Goal: Task Accomplishment & Management: Manage account settings

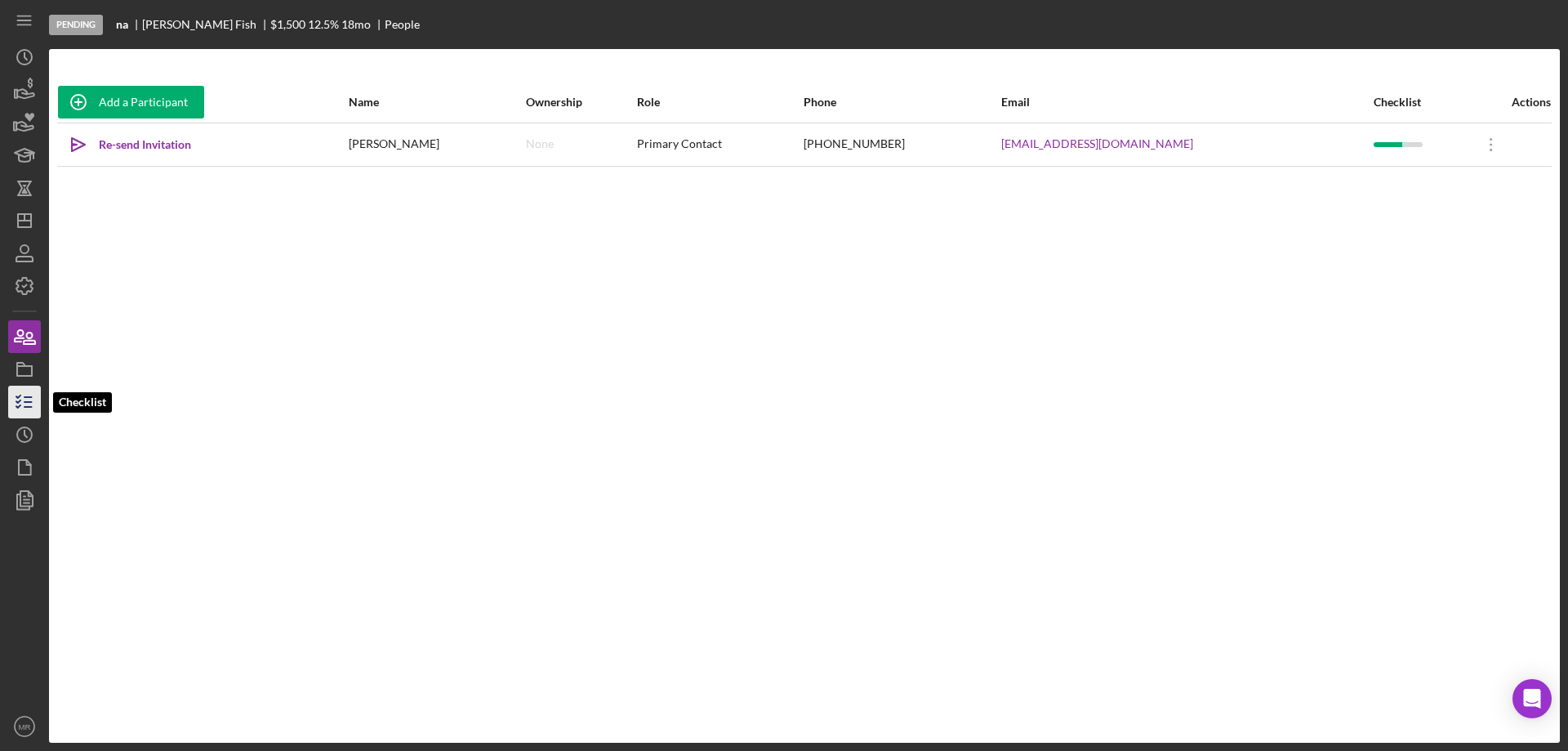
click at [28, 402] on line "button" at bounding box center [28, 402] width 7 height 0
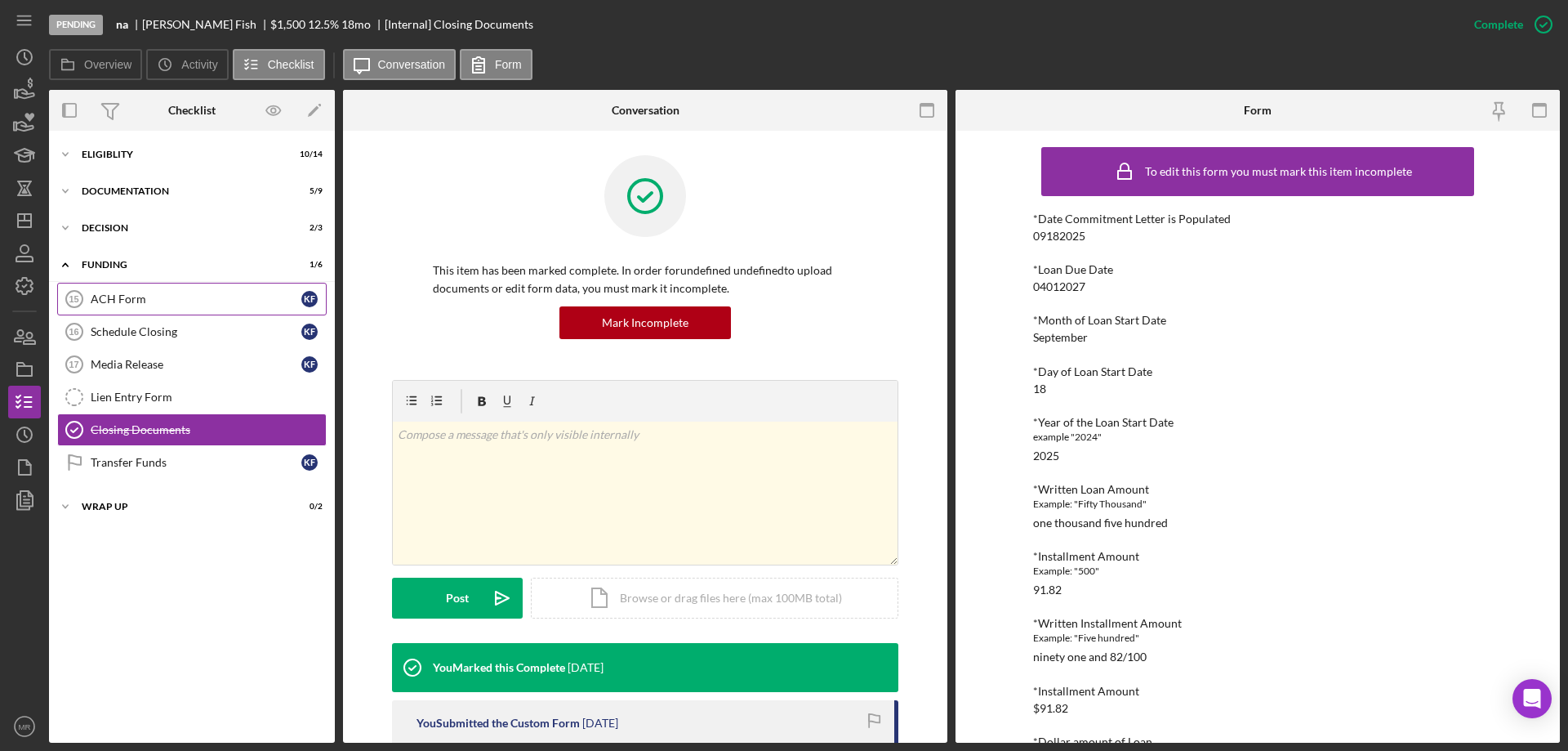
click at [125, 300] on div "ACH Form" at bounding box center [195, 299] width 211 height 13
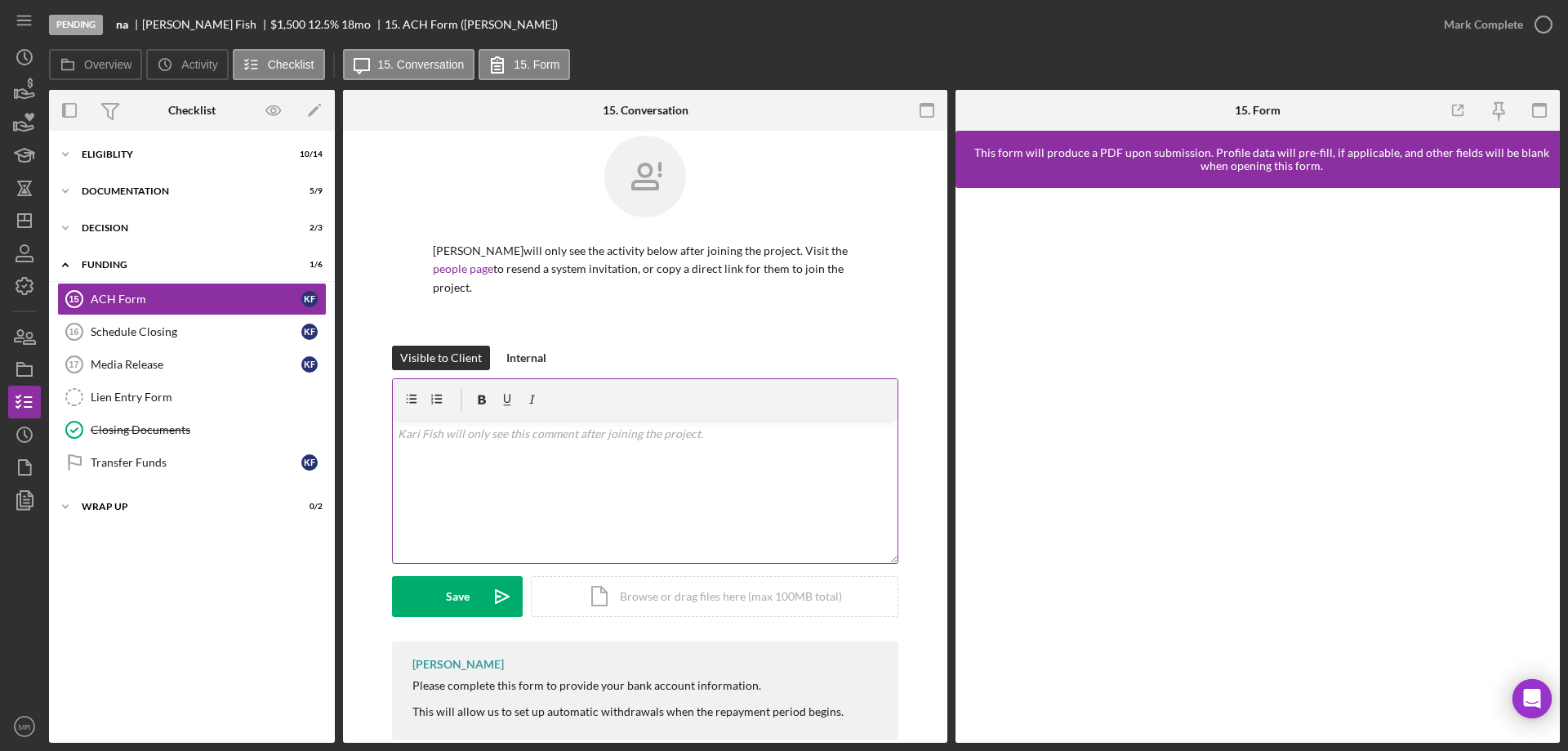
scroll to position [30, 0]
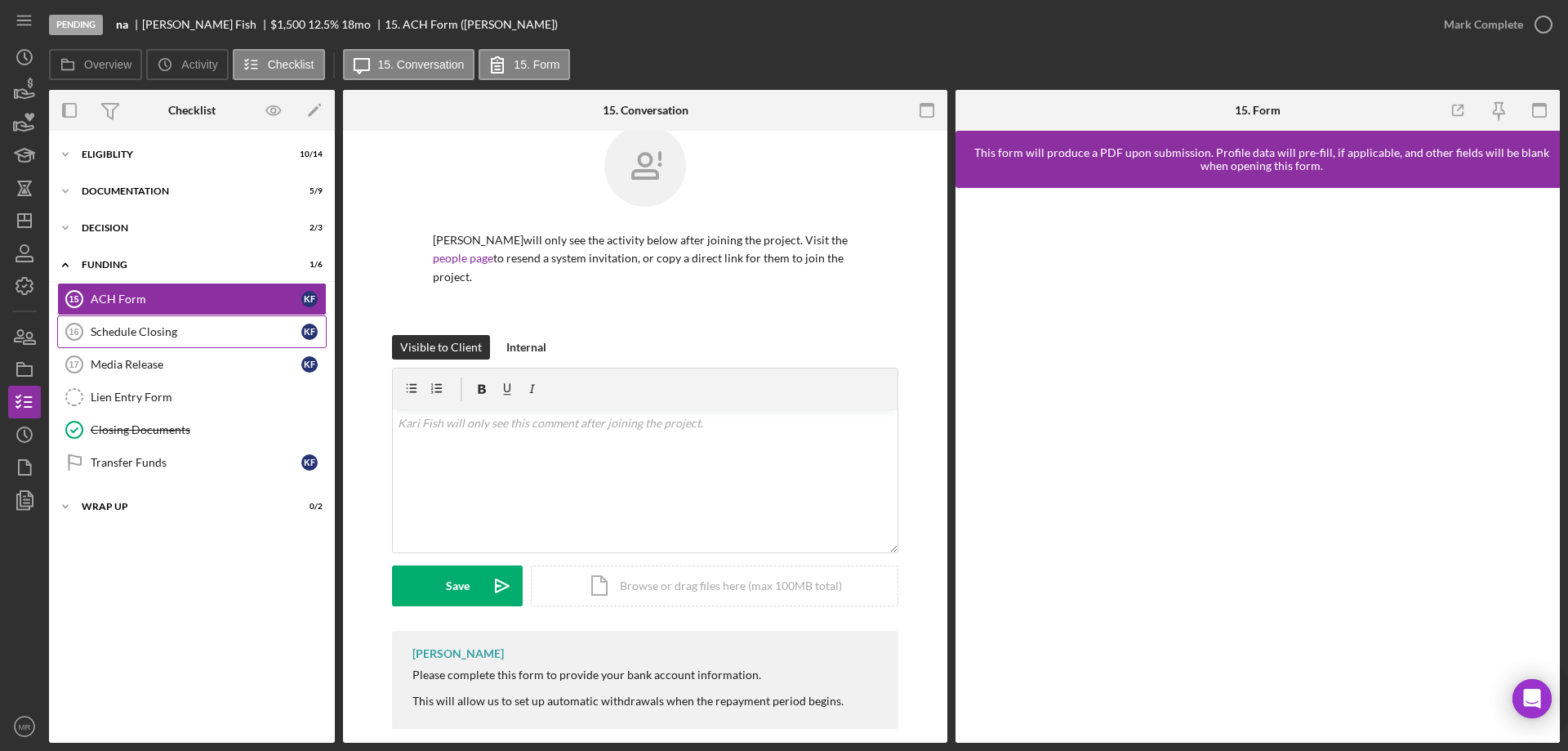
click at [97, 331] on div "Schedule Closing" at bounding box center [195, 332] width 211 height 13
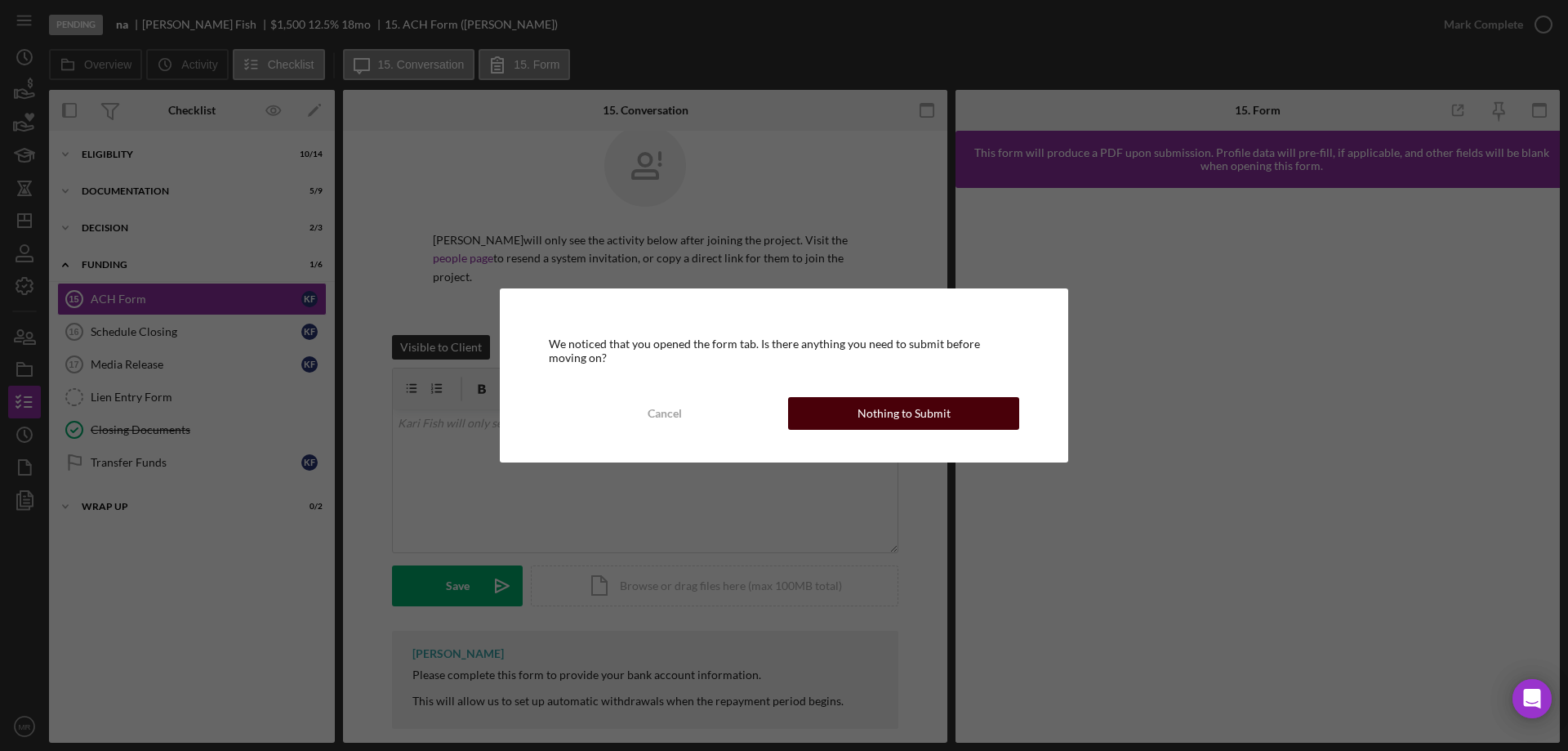
click at [907, 410] on div "Nothing to Submit" at bounding box center [903, 414] width 93 height 33
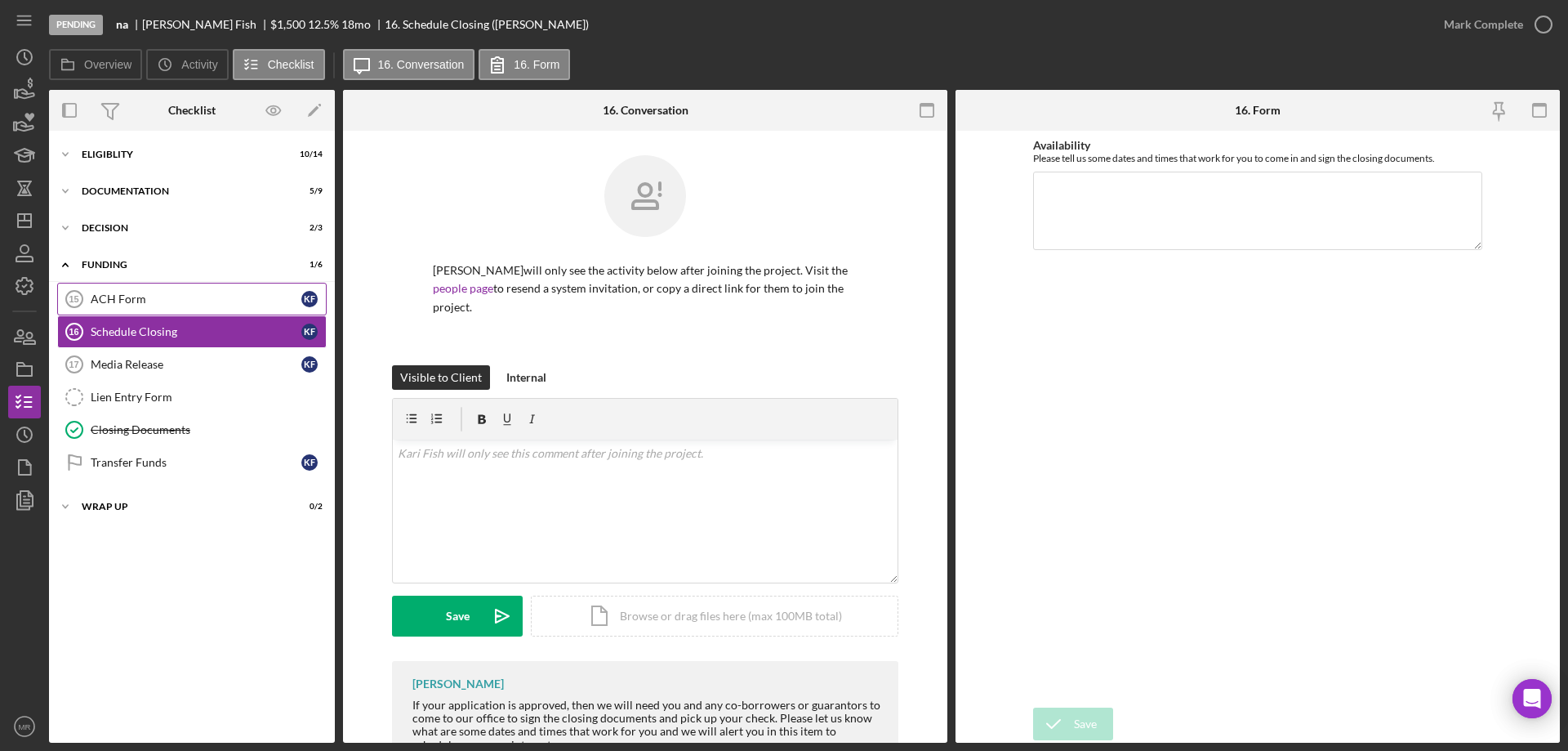
click at [114, 300] on div "ACH Form" at bounding box center [195, 299] width 211 height 13
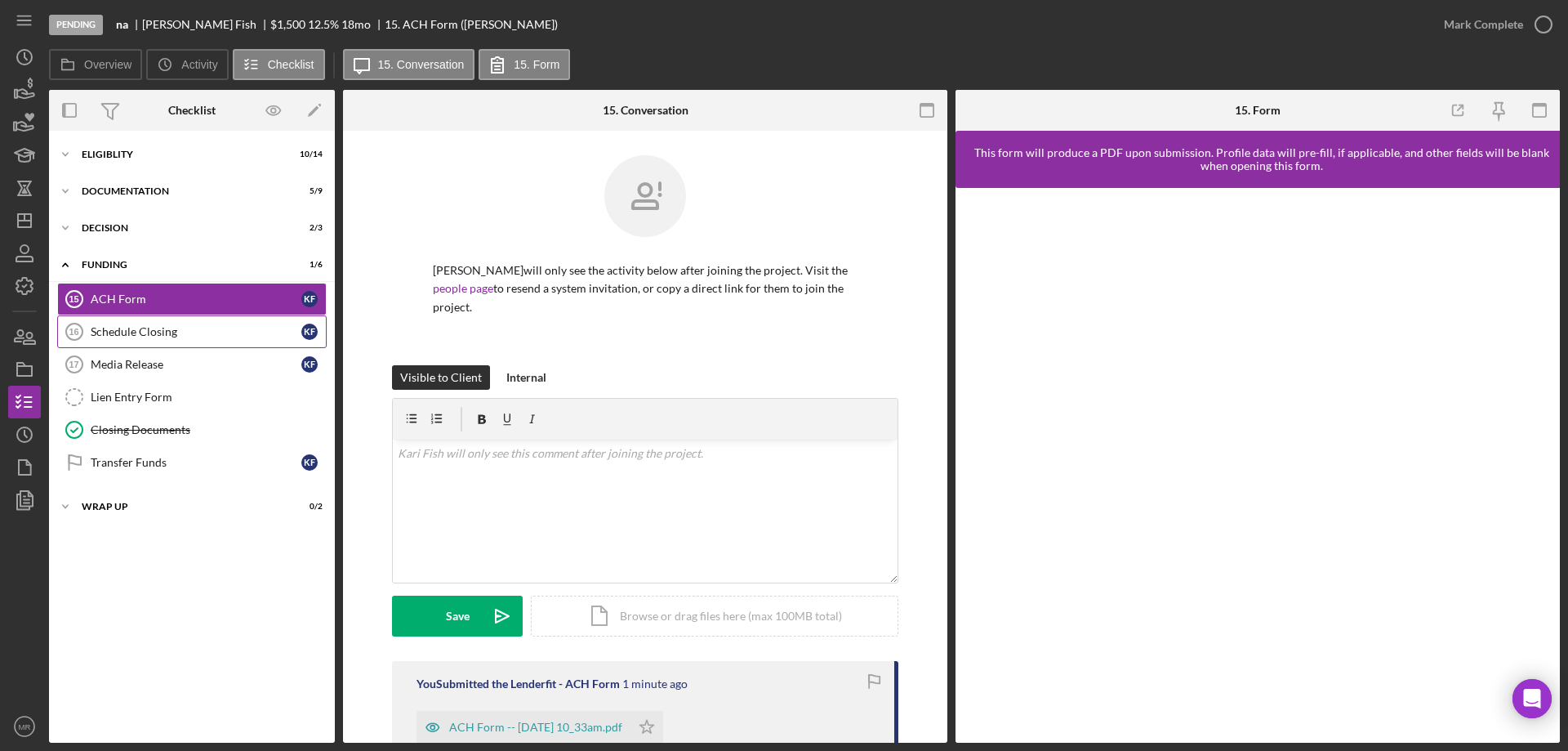
click at [126, 333] on div "Schedule Closing" at bounding box center [195, 332] width 211 height 13
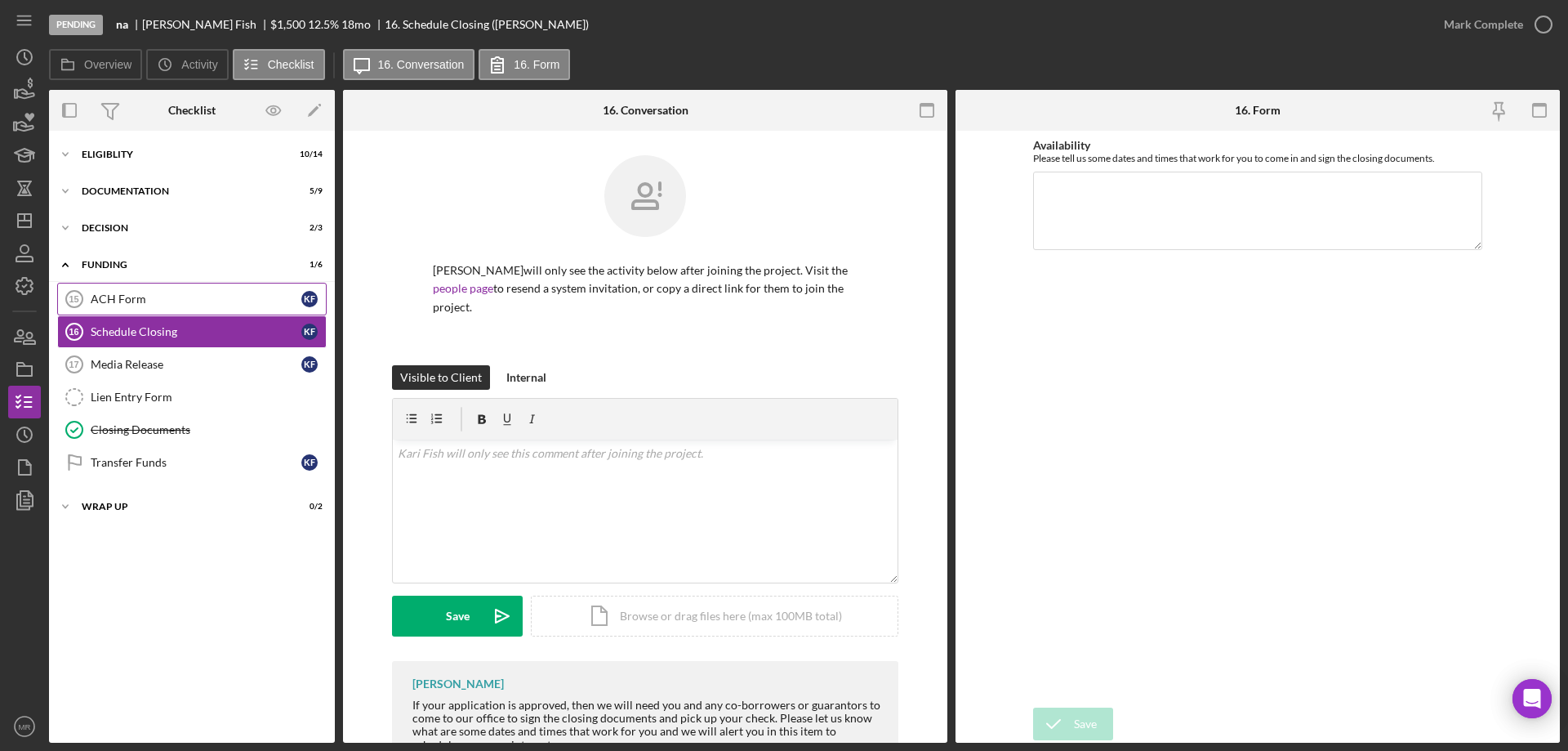
click at [128, 298] on div "ACH Form" at bounding box center [195, 299] width 211 height 13
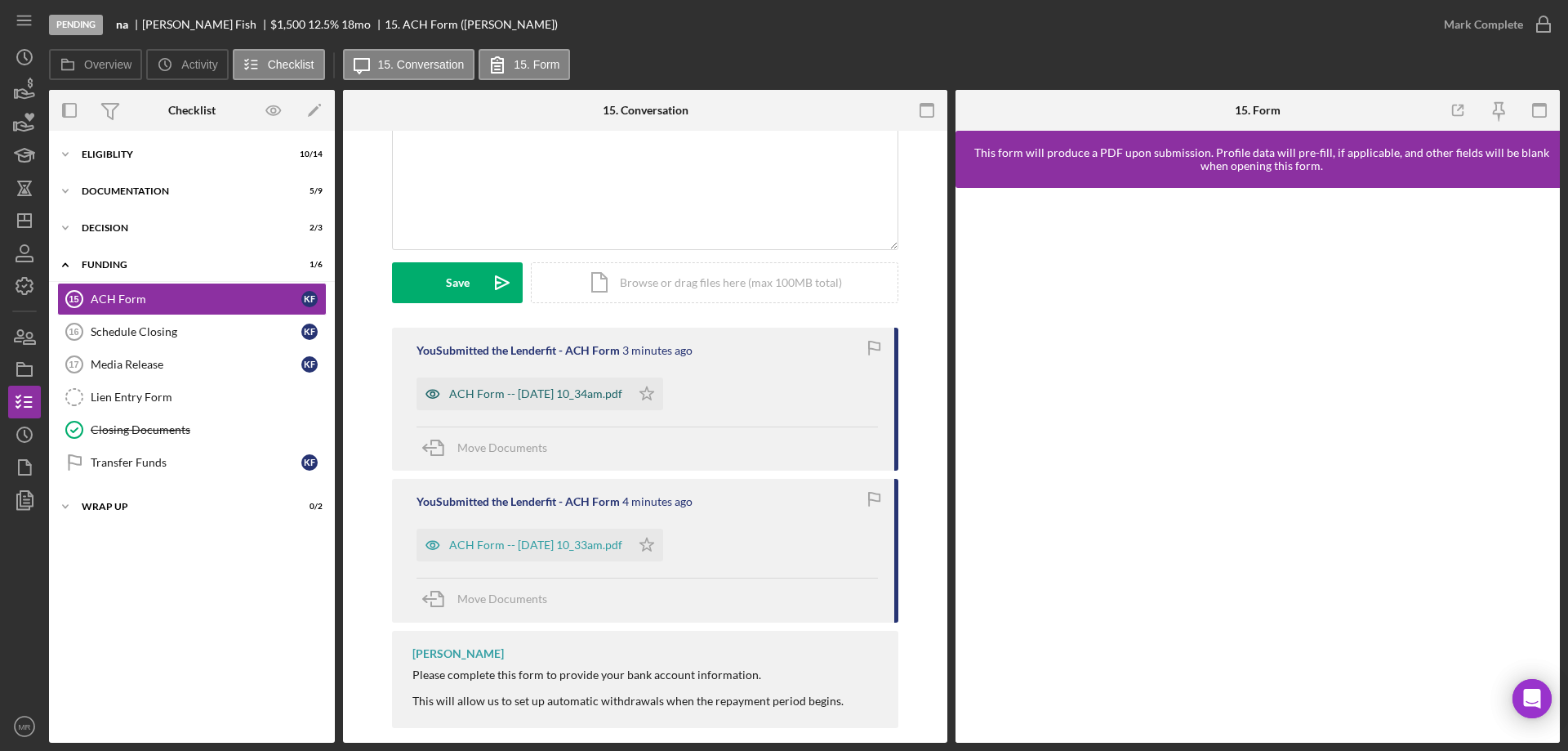
click at [537, 387] on div "ACH Form -- 2025-09-18 10_34am.pdf" at bounding box center [535, 394] width 173 height 13
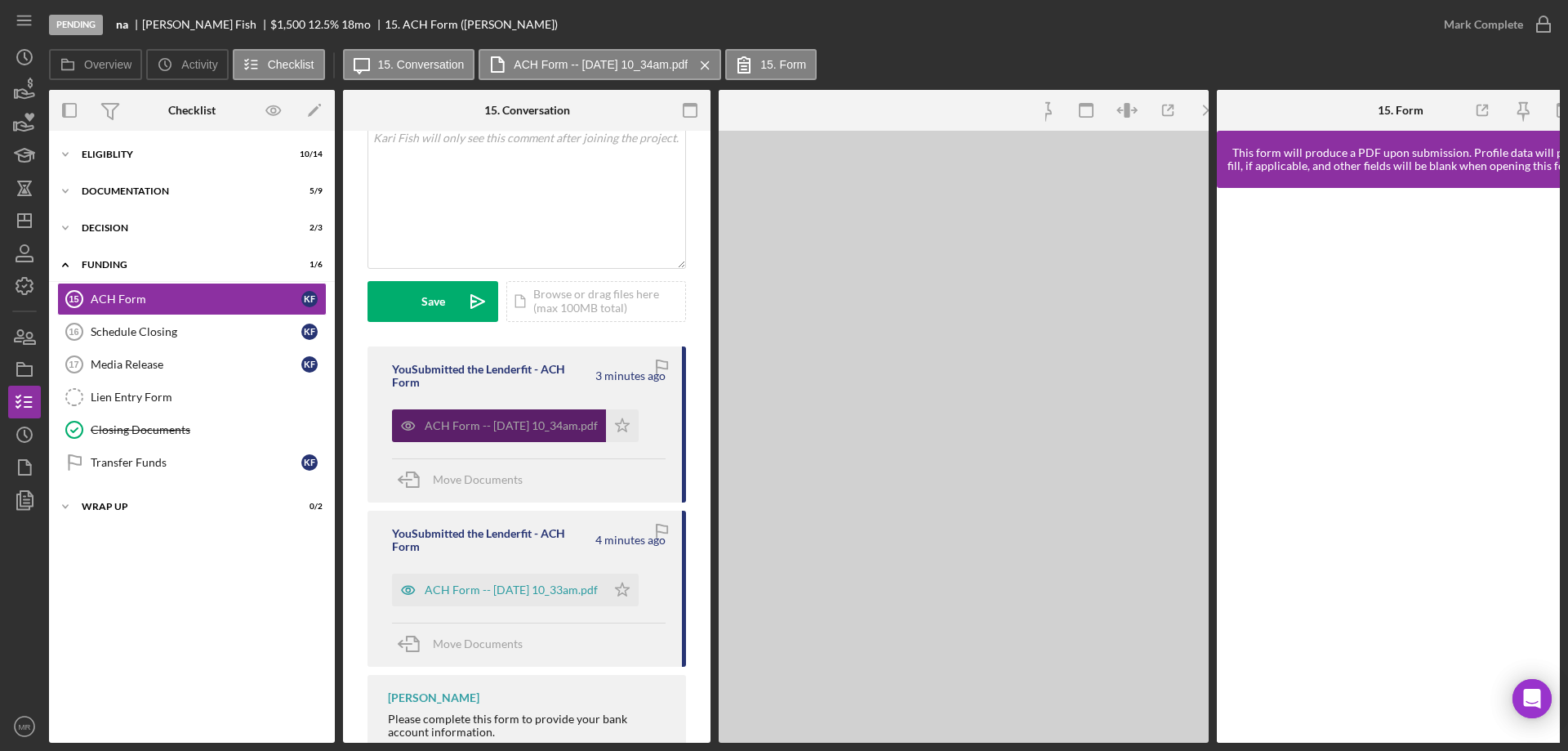
scroll to position [370, 0]
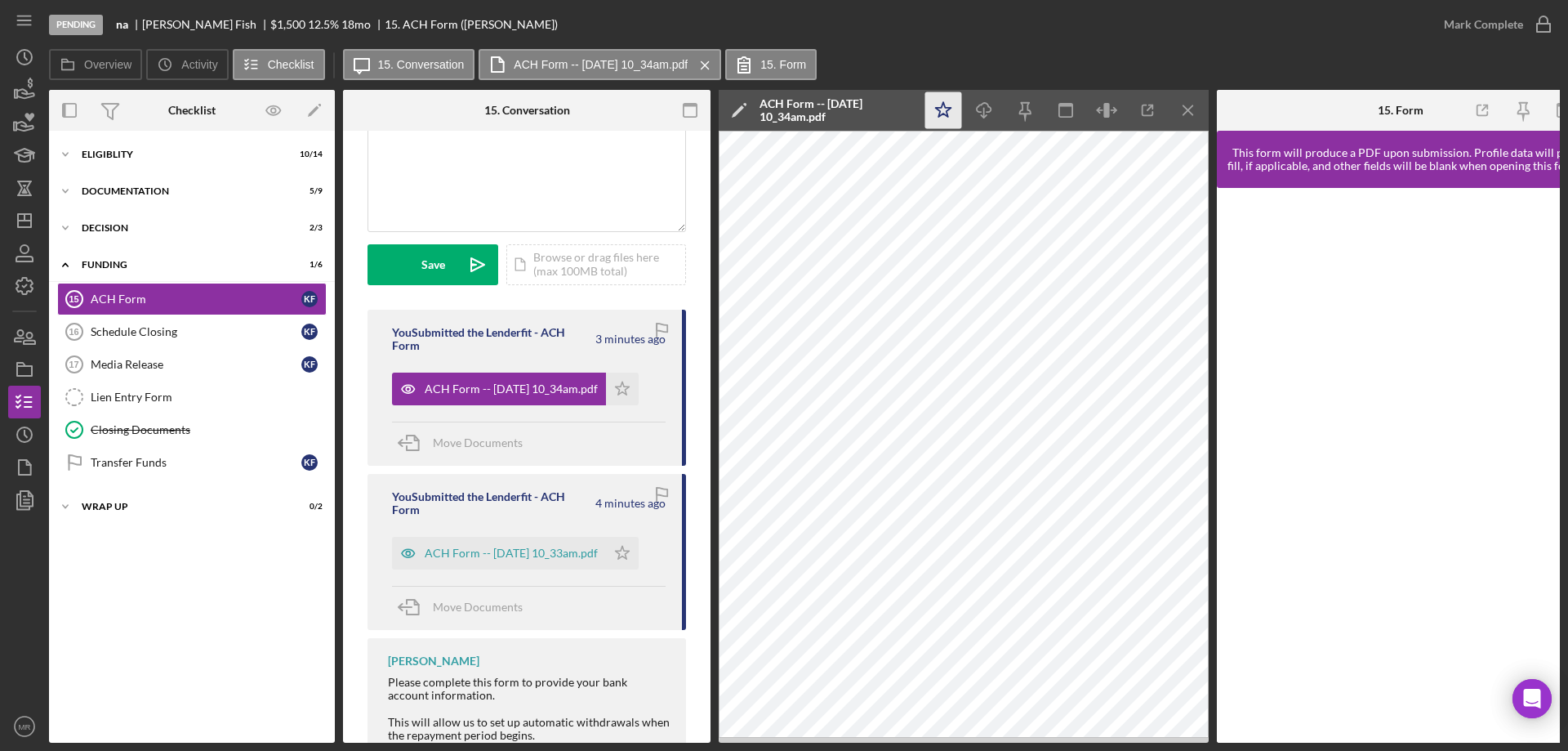
click at [941, 113] on icon "Icon/Star" at bounding box center [943, 110] width 37 height 37
click at [1551, 22] on icon "button" at bounding box center [1543, 25] width 41 height 41
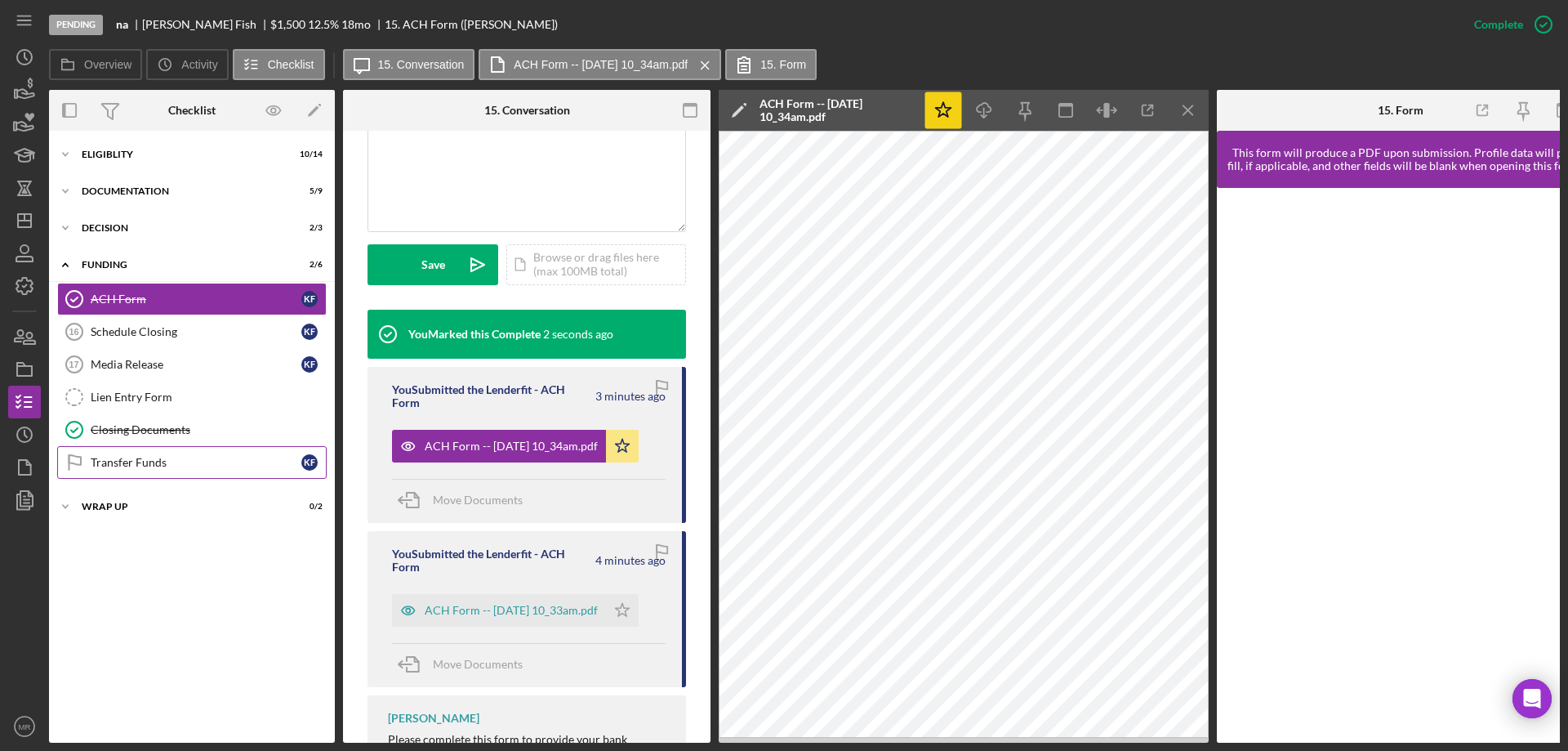
click at [125, 456] on div "Transfer Funds" at bounding box center [195, 462] width 211 height 13
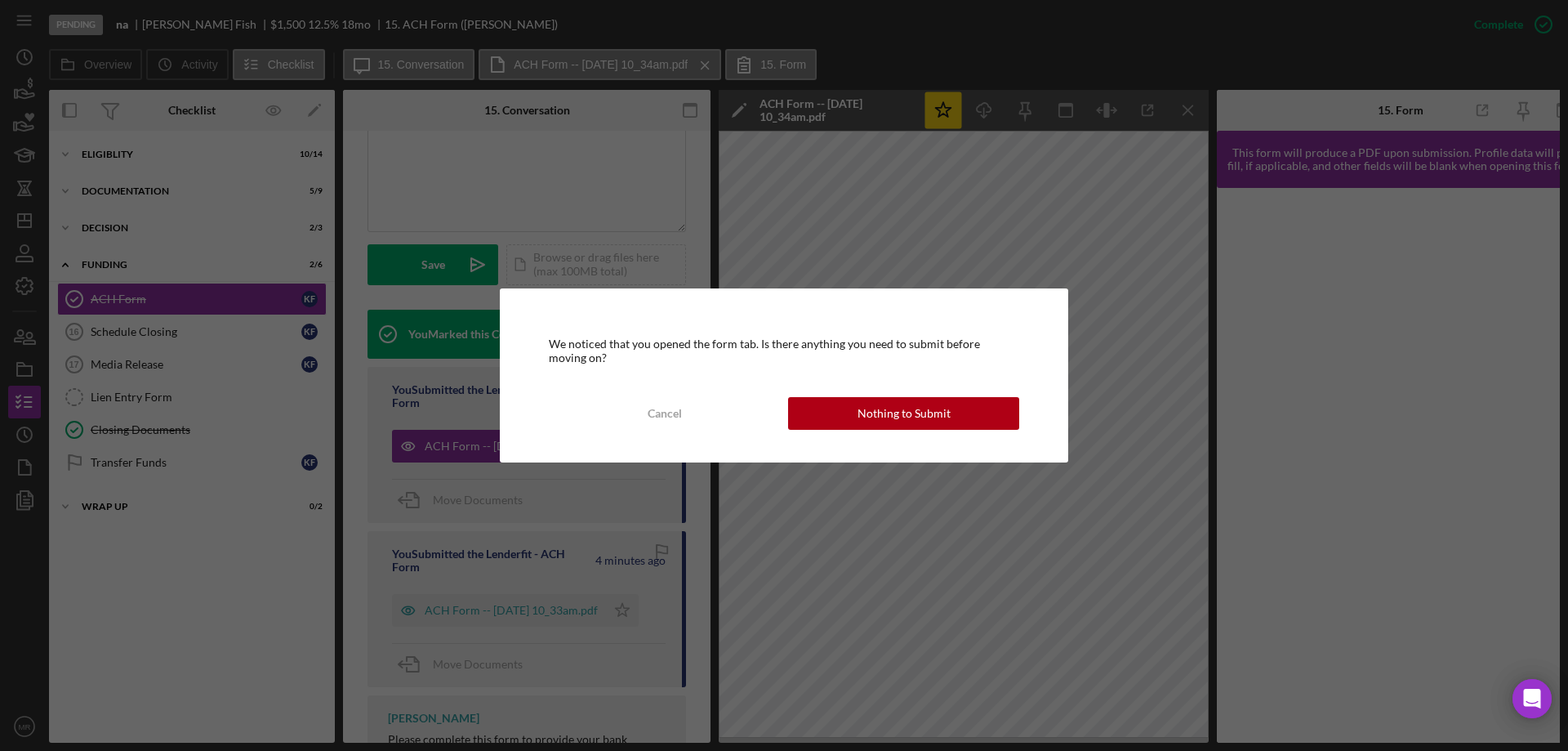
drag, startPoint x: 931, startPoint y: 412, endPoint x: 1291, endPoint y: 327, distance: 369.9
click at [931, 411] on div "Nothing to Submit" at bounding box center [903, 414] width 93 height 33
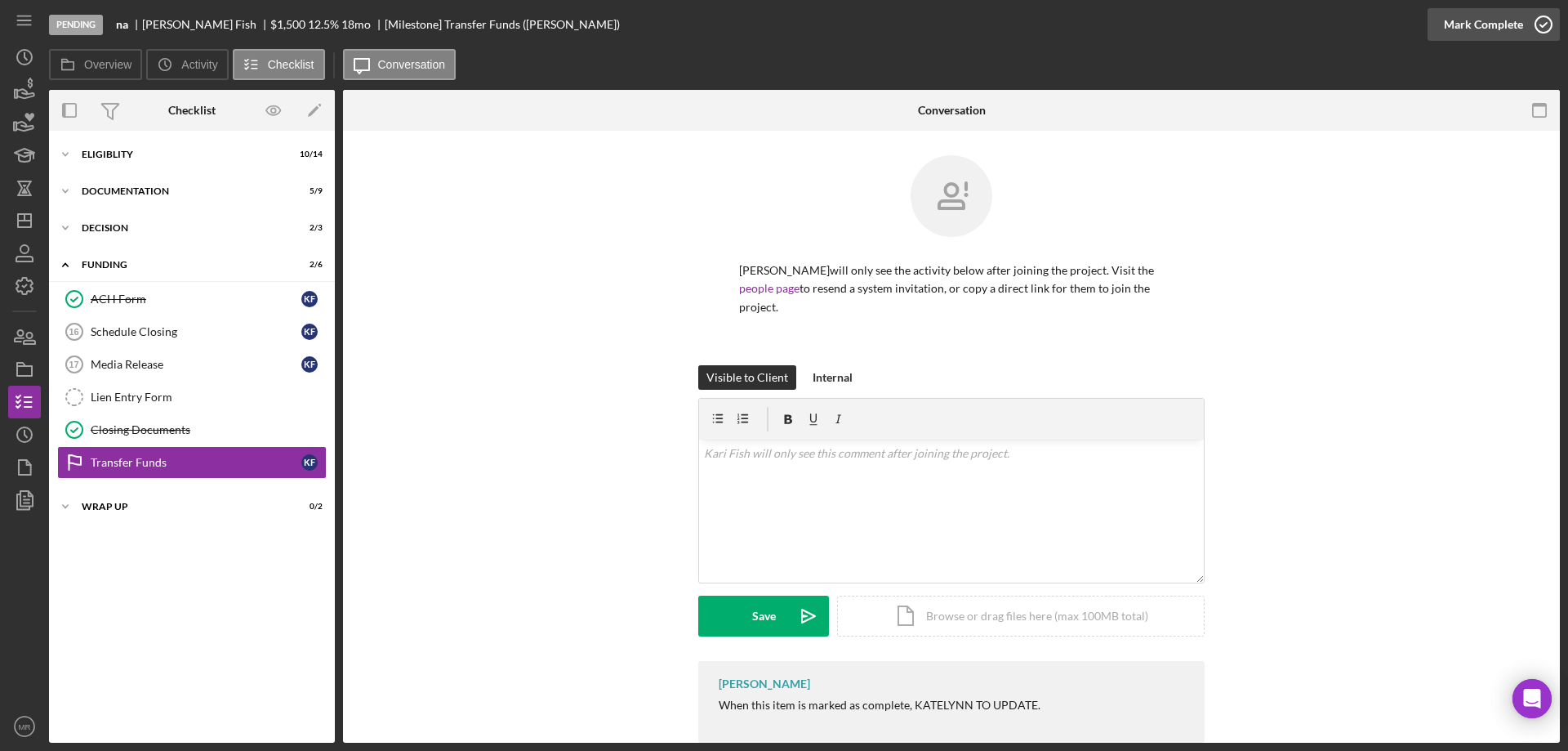
click at [1538, 16] on icon "button" at bounding box center [1543, 25] width 41 height 41
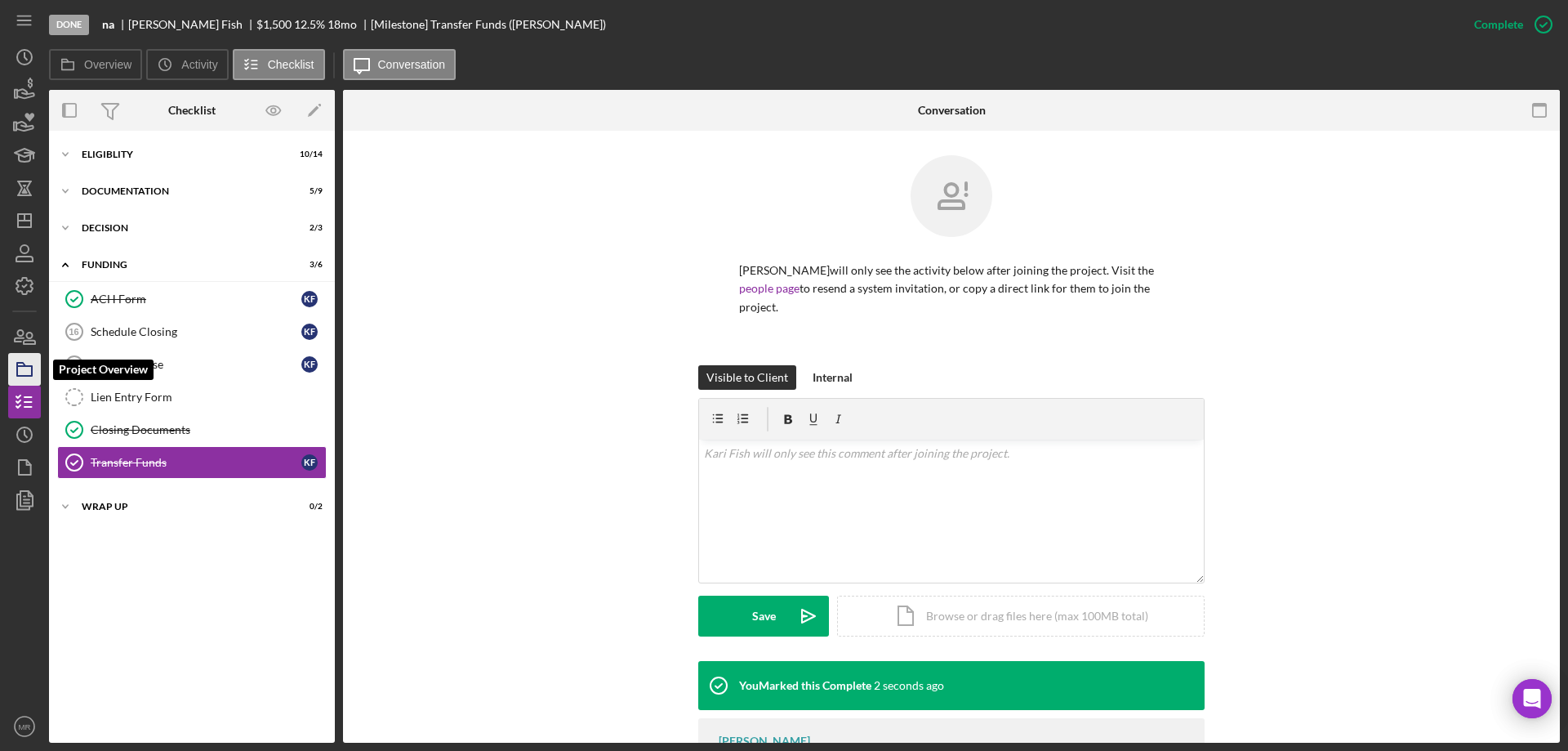
click at [22, 372] on icon "button" at bounding box center [25, 369] width 41 height 41
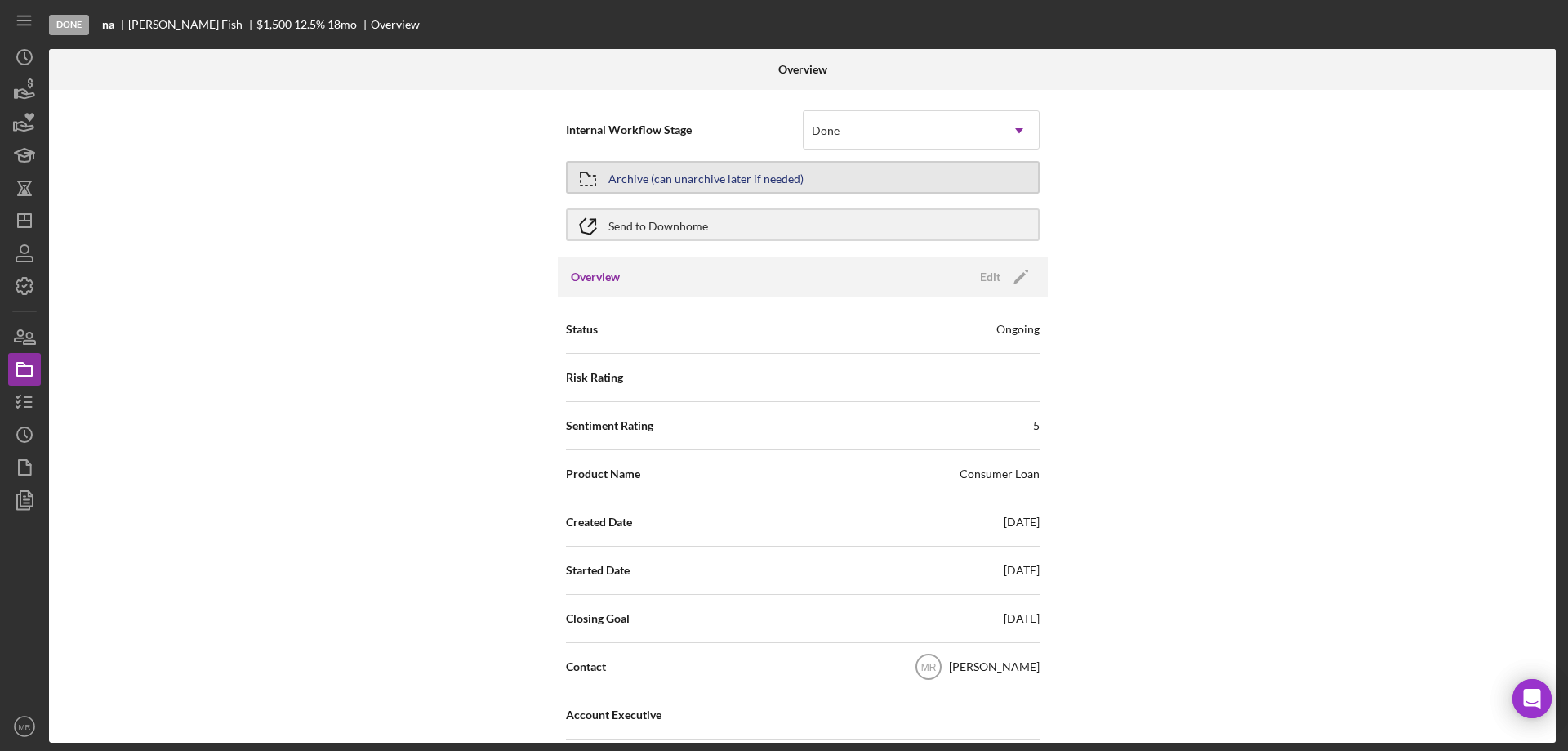
click at [759, 172] on div "Archive (can unarchive later if needed)" at bounding box center [706, 177] width 195 height 30
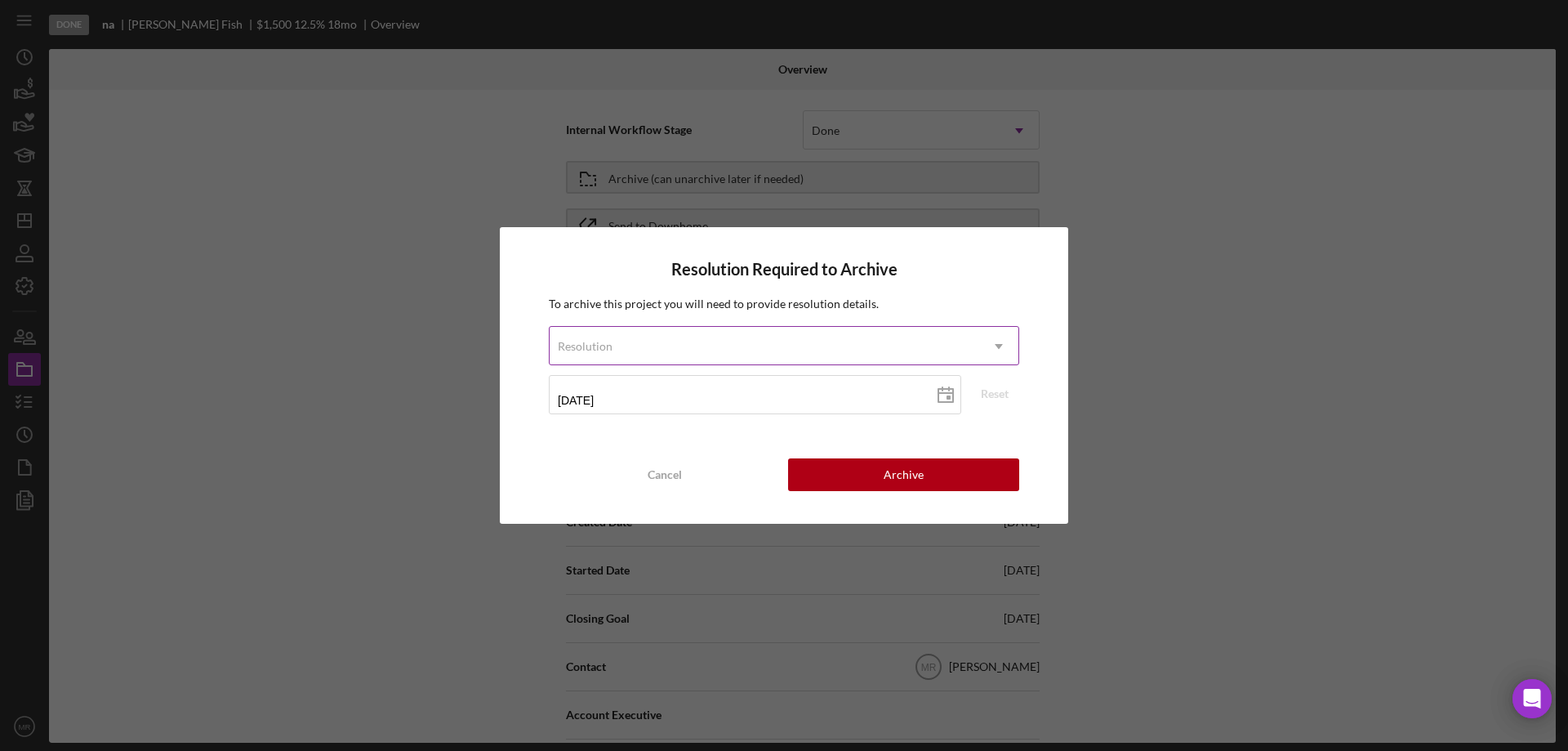
click at [766, 340] on div "Resolution" at bounding box center [764, 346] width 429 height 38
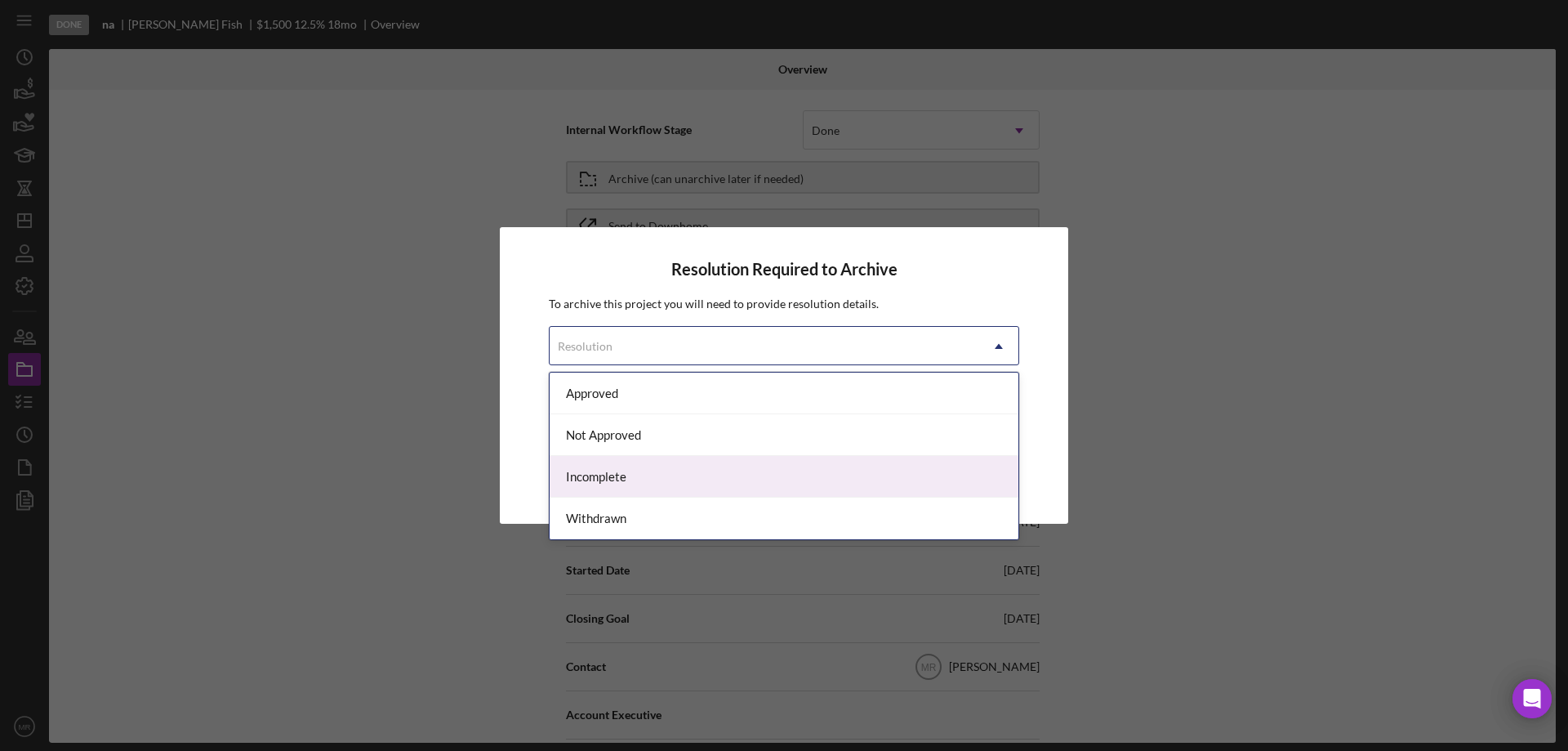
click at [333, 359] on div "Resolution Required to Archive To archive this project you will need to provide…" at bounding box center [784, 375] width 1568 height 751
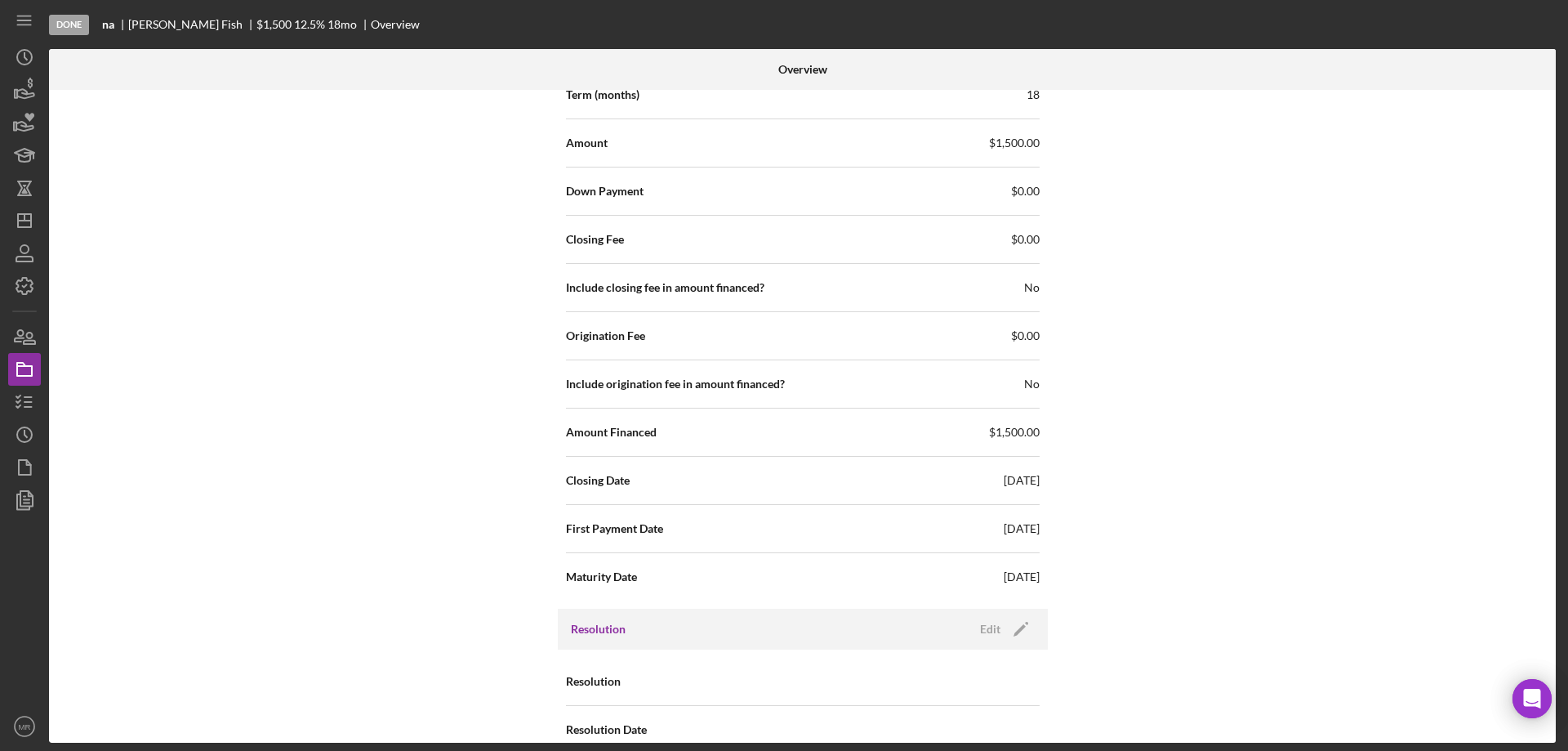
scroll to position [1790, 0]
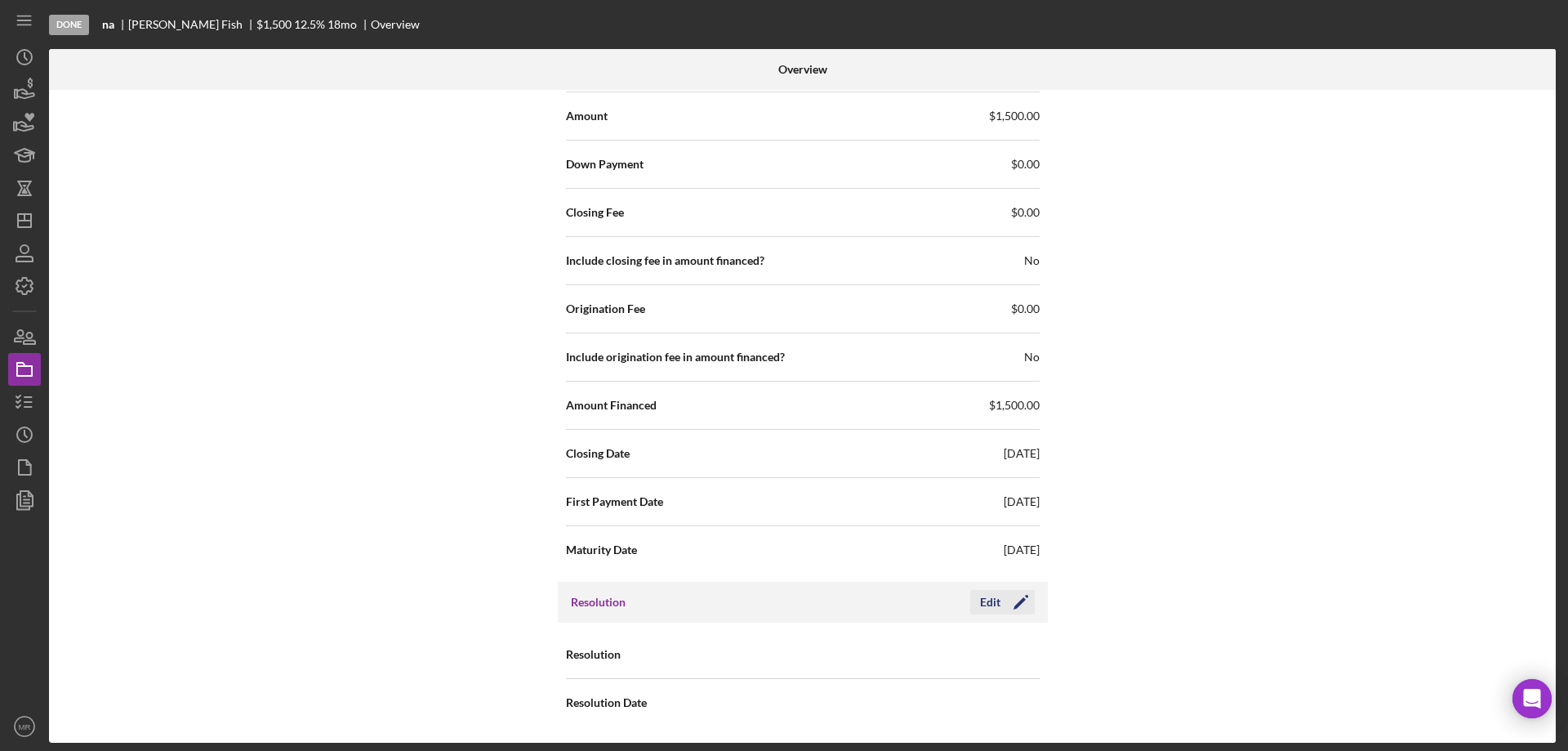
click at [993, 611] on div "Edit" at bounding box center [990, 602] width 21 height 25
click at [968, 660] on div "Select..." at bounding box center [901, 655] width 196 height 38
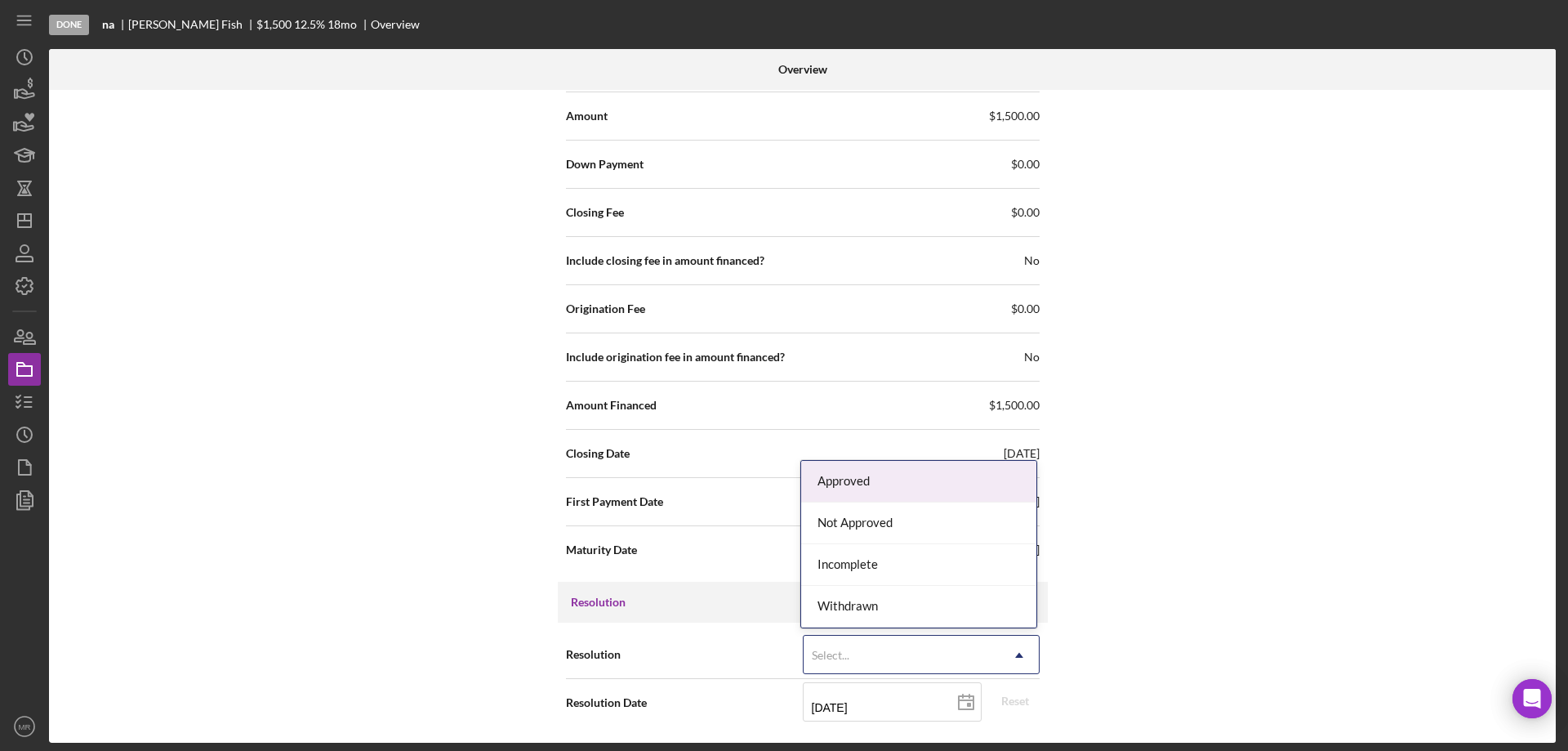
click at [885, 482] on div "Approved" at bounding box center [918, 481] width 235 height 42
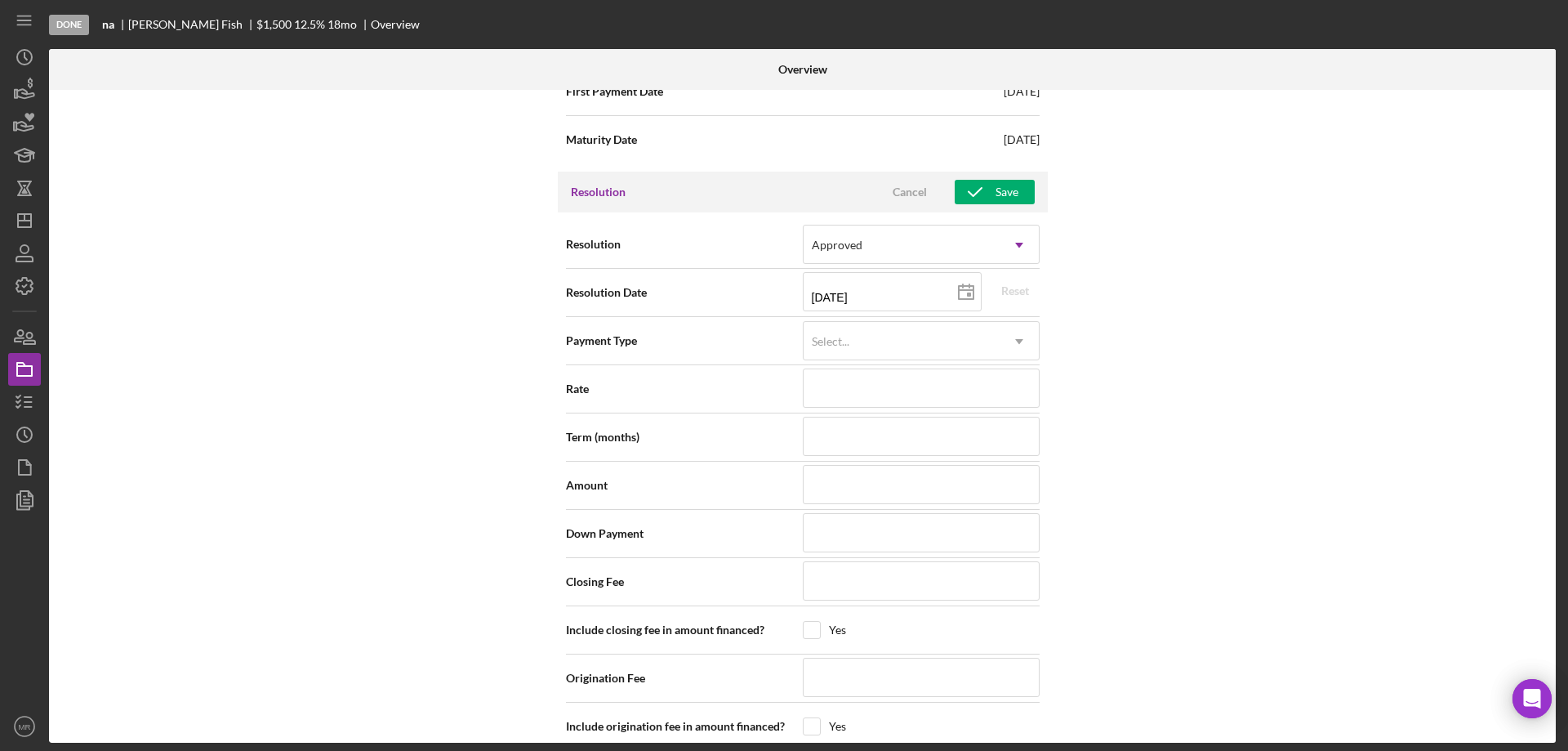
scroll to position [2280, 0]
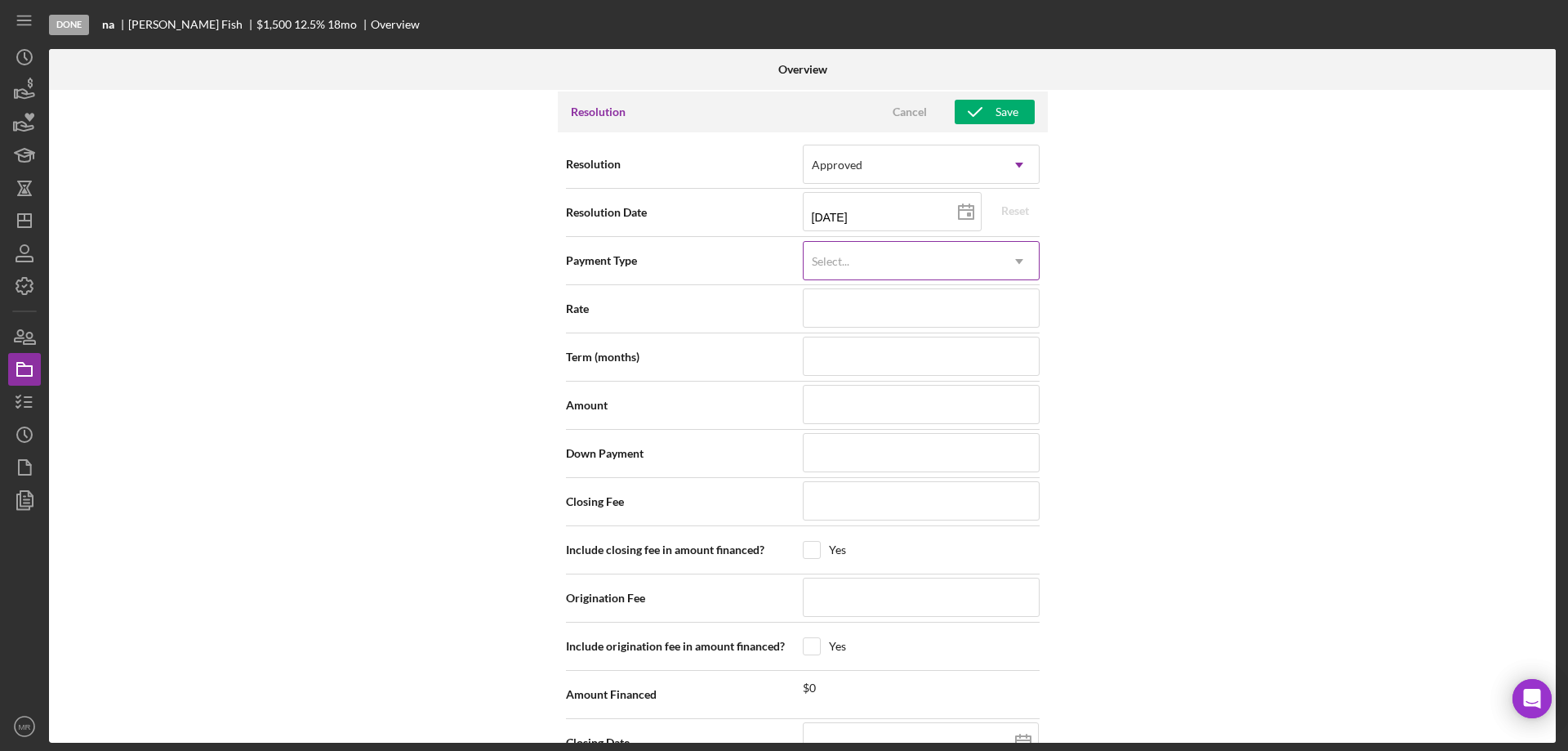
click at [941, 265] on div "Select..." at bounding box center [901, 262] width 196 height 38
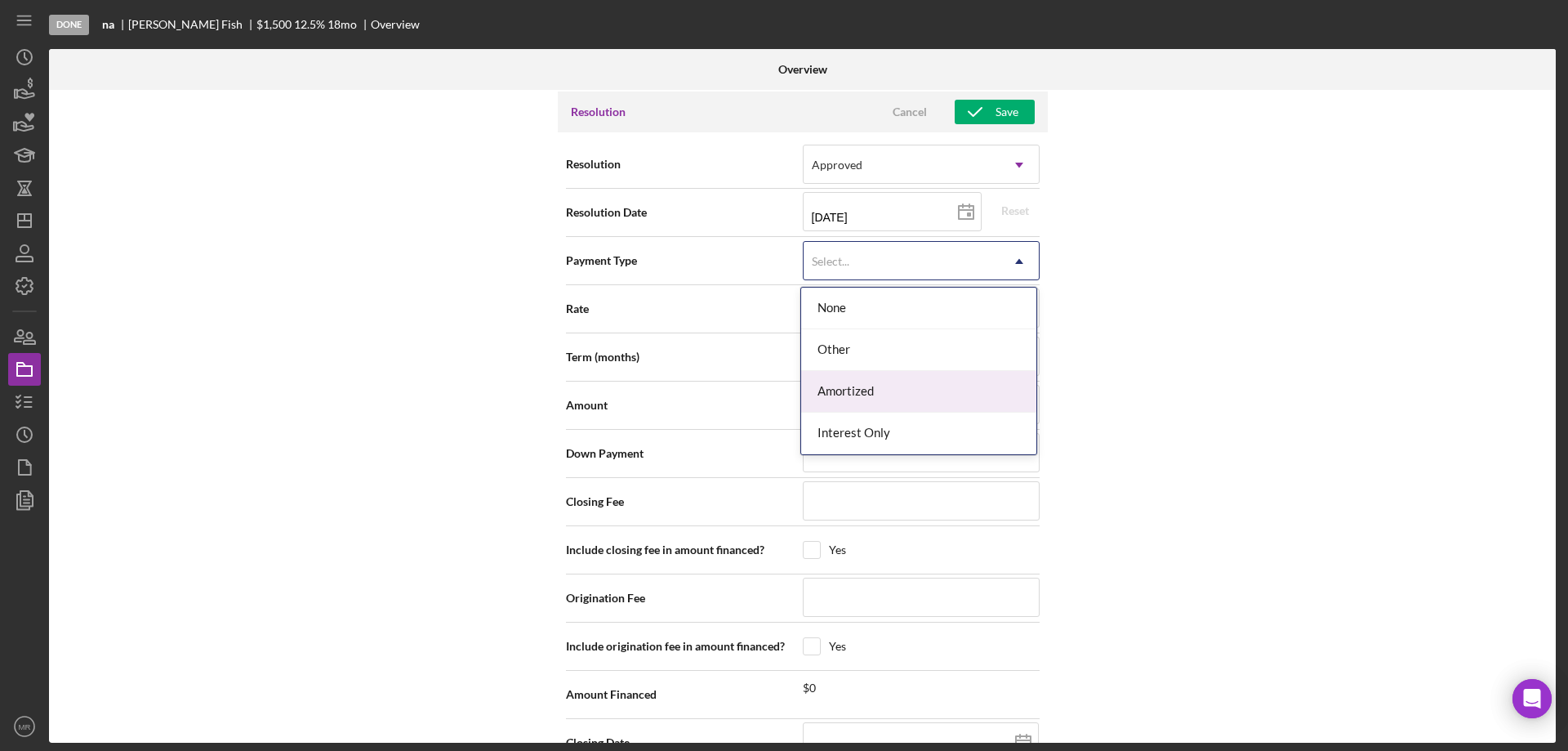
click at [913, 390] on div "Amortized" at bounding box center [918, 392] width 235 height 42
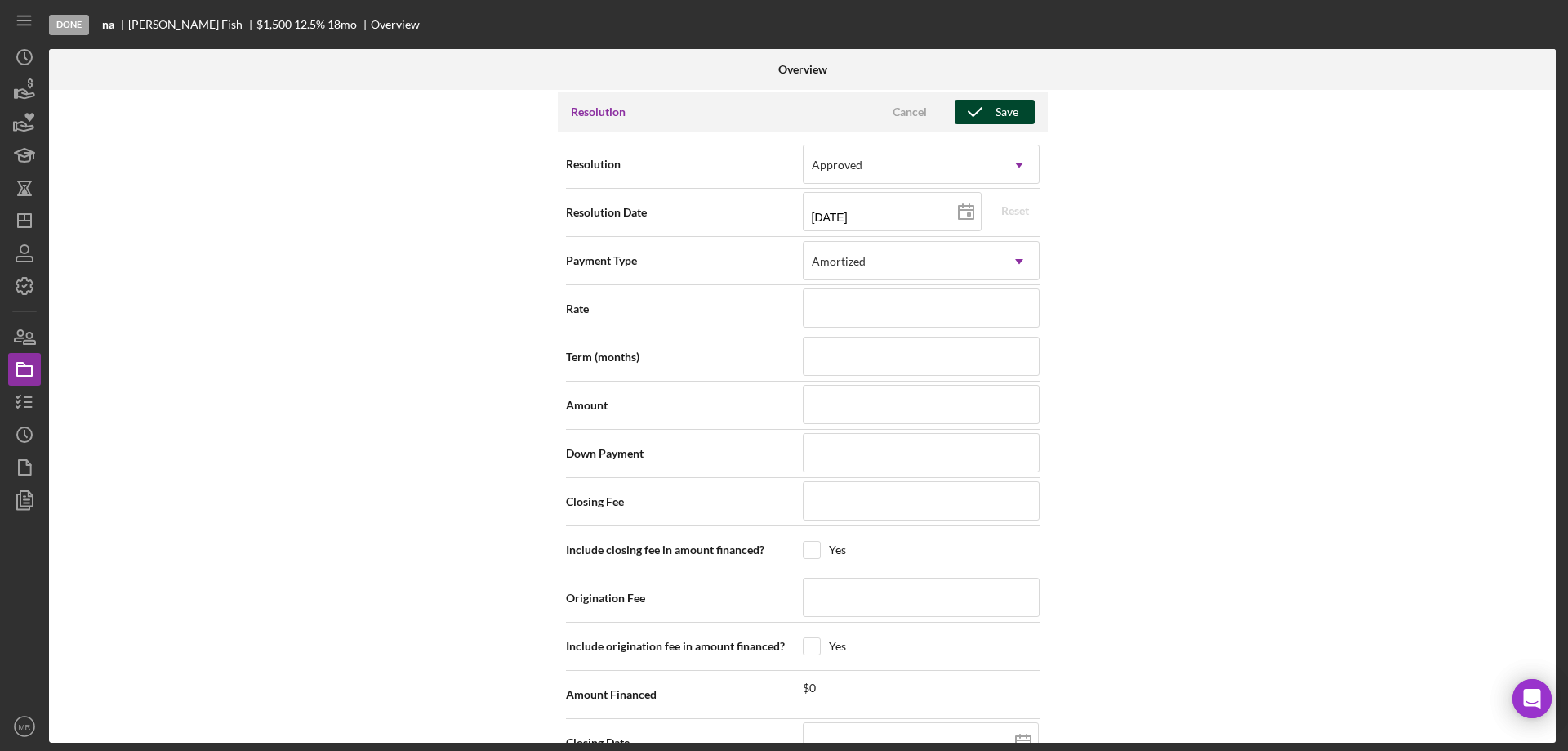
click at [978, 113] on icon "button" at bounding box center [975, 112] width 41 height 41
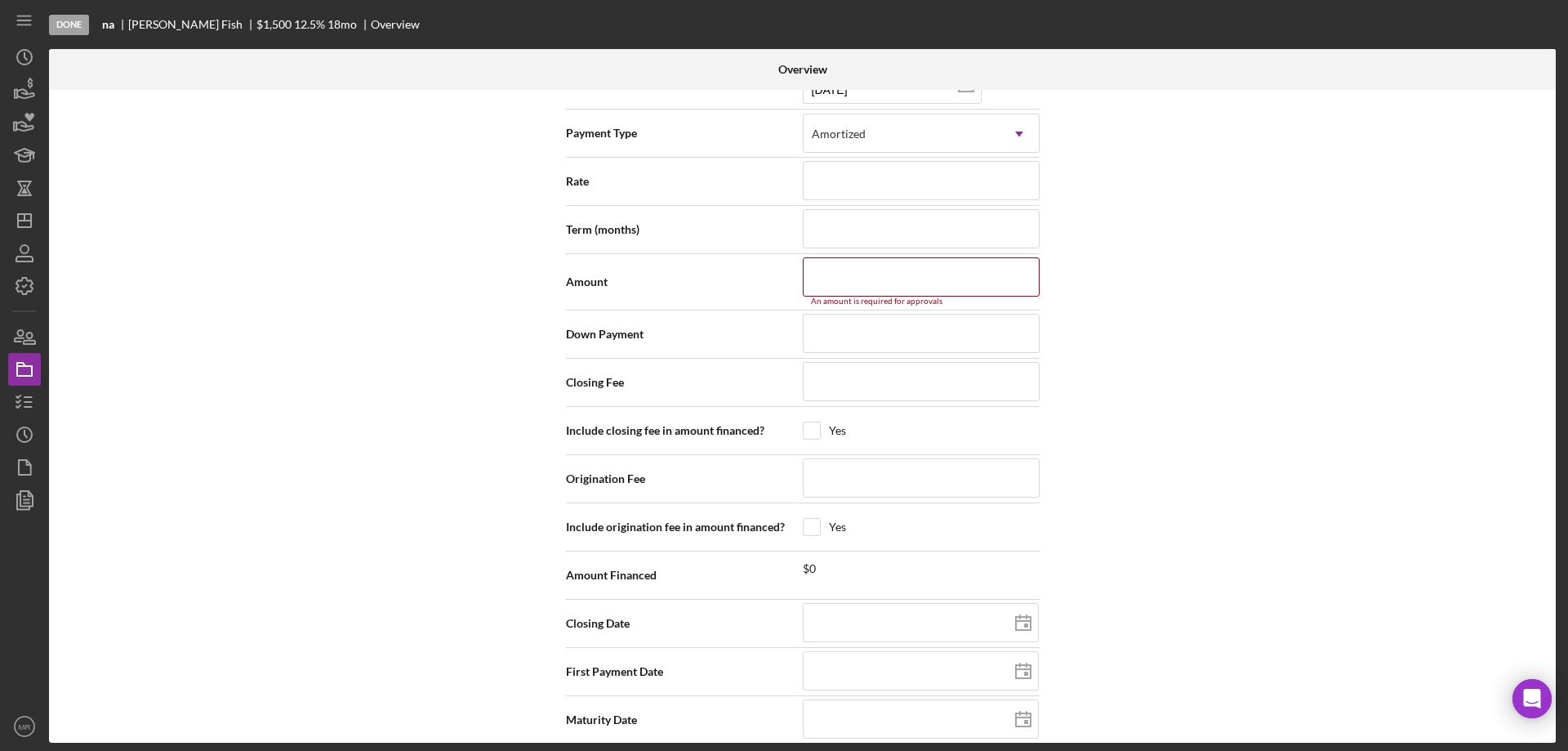
scroll to position [2425, 0]
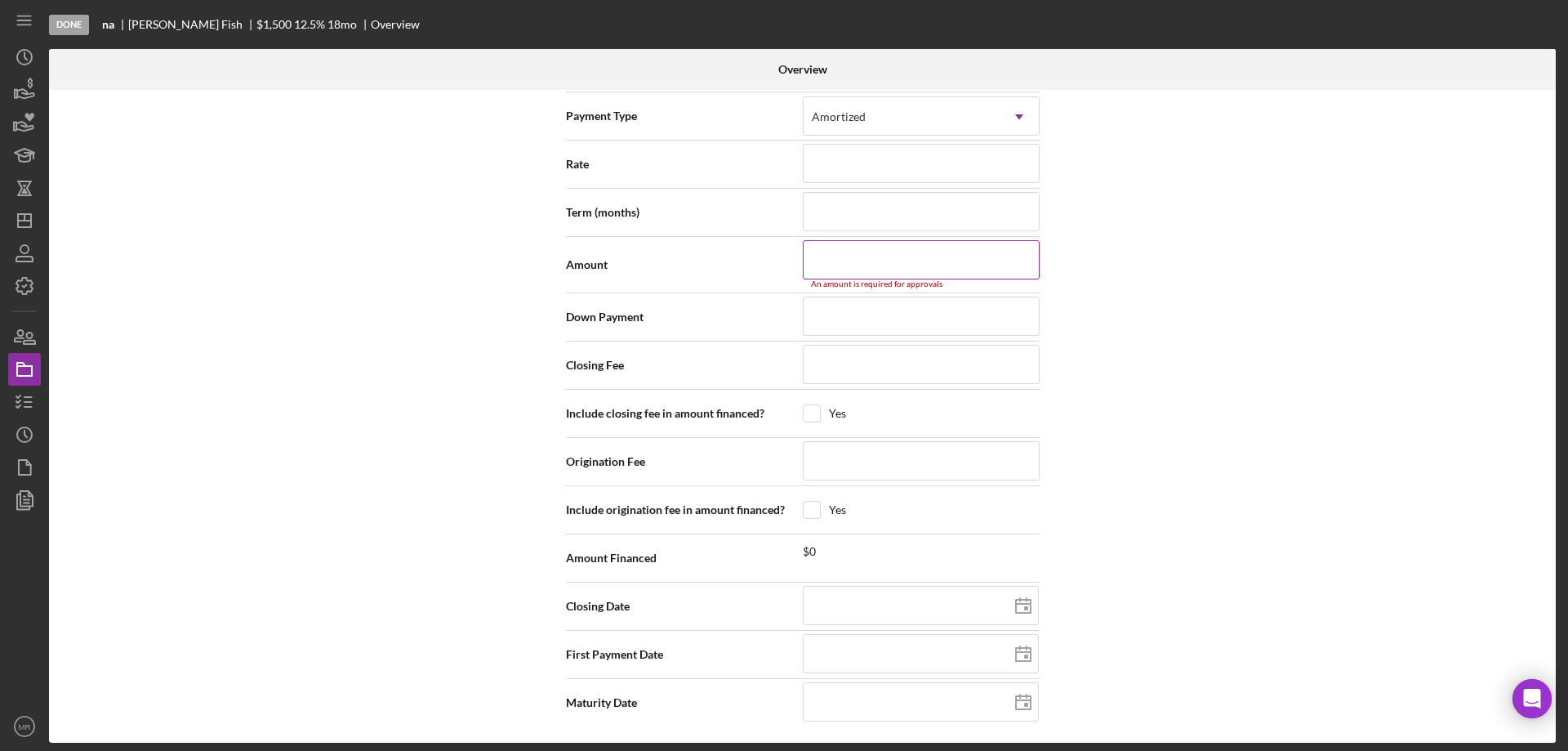
drag, startPoint x: 830, startPoint y: 261, endPoint x: 1131, endPoint y: 296, distance: 303.0
click at [830, 261] on input at bounding box center [921, 260] width 237 height 39
type input "$1"
type input "$15"
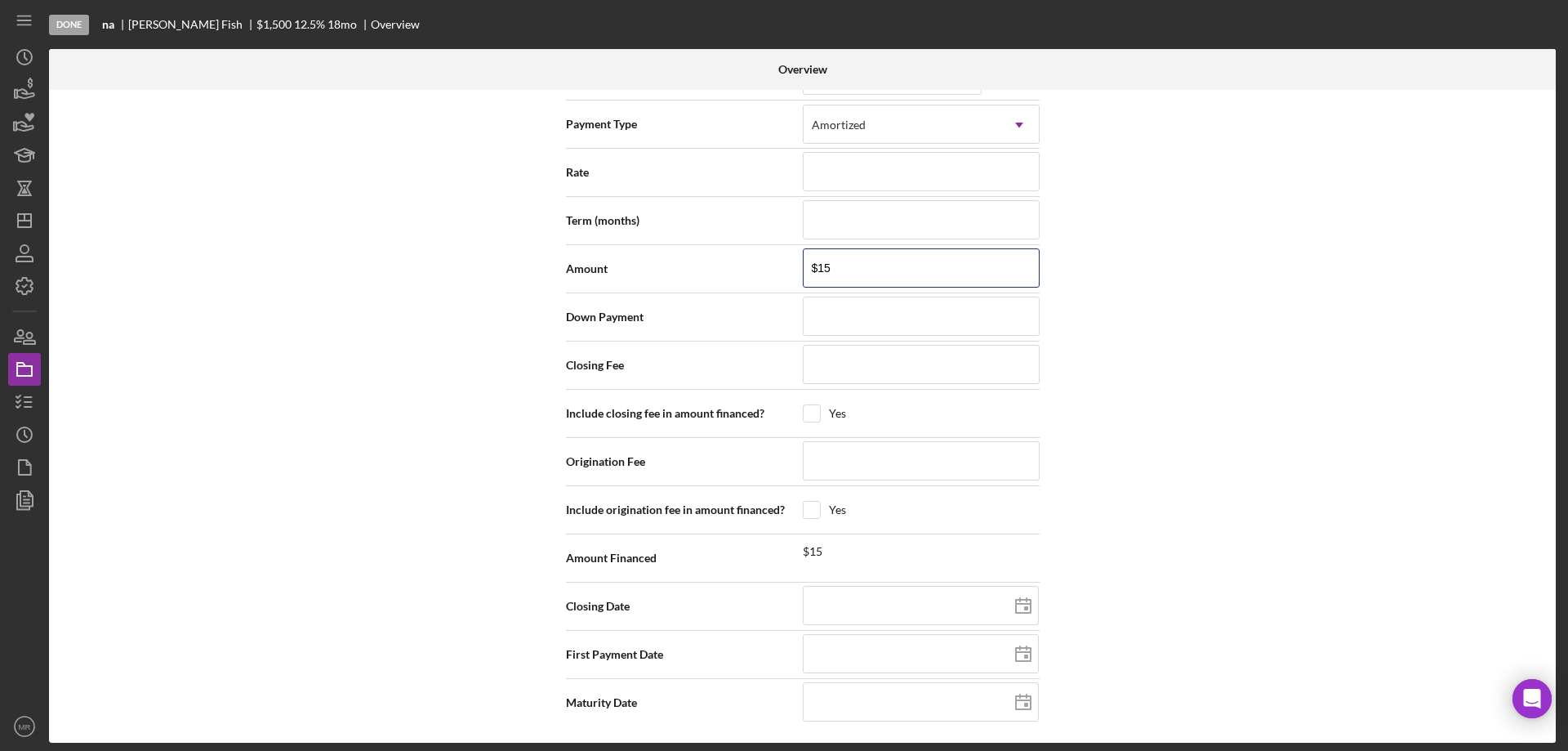
type input "$150"
type input "$1,500"
type input "1%"
type input "12%"
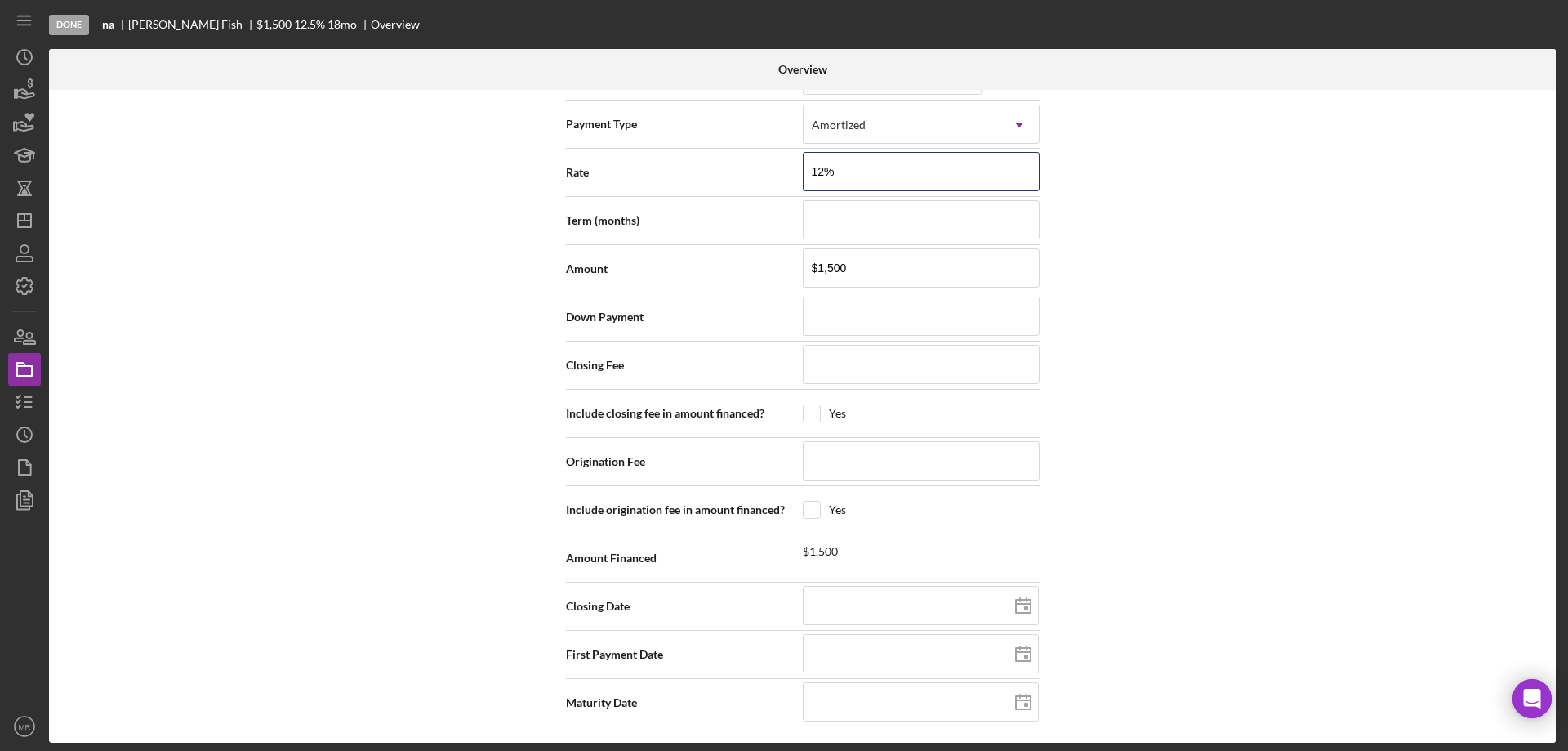
type input "12.%"
type input "12.5%"
type input "12.500%"
type input "1"
type input "18"
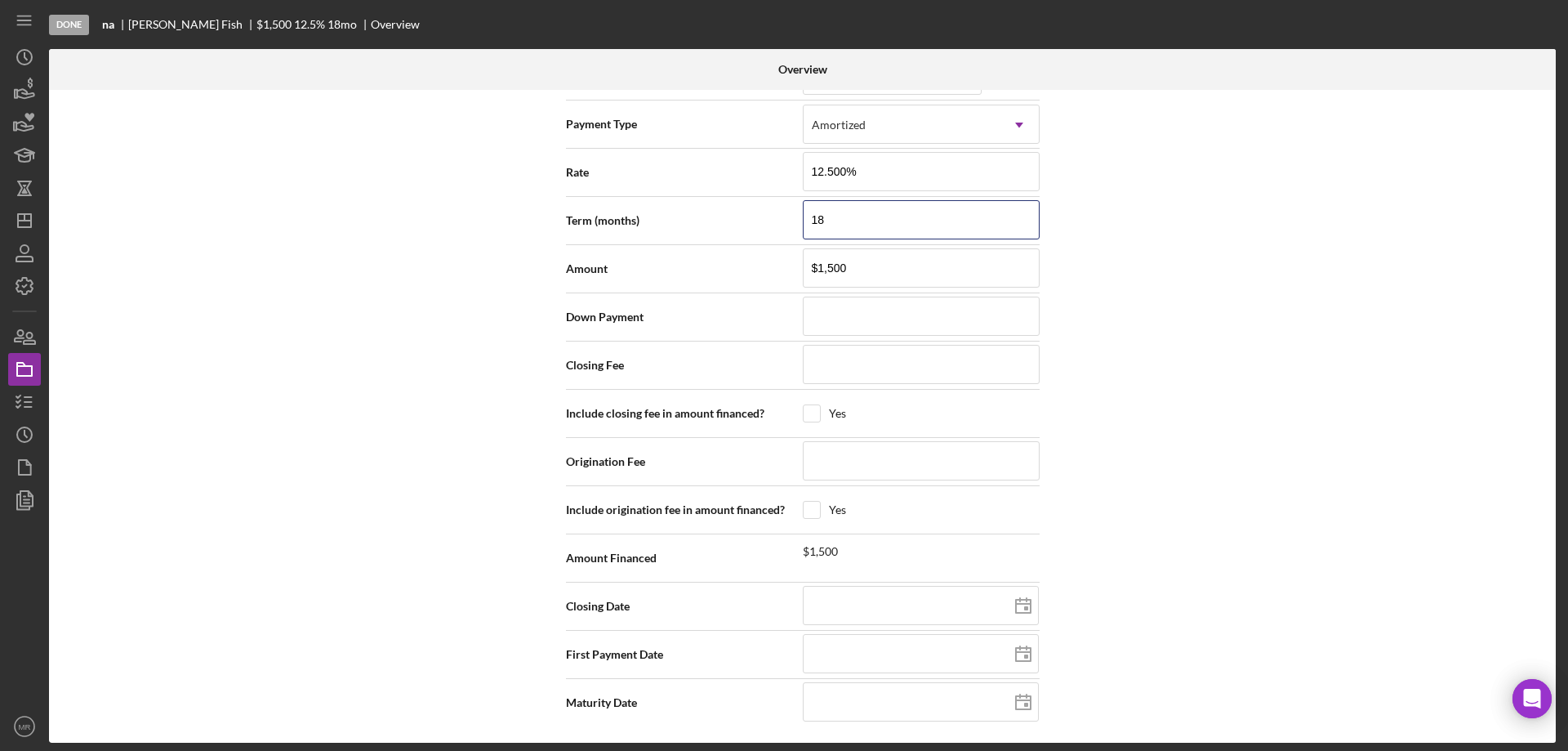
type input "18"
type input "$0"
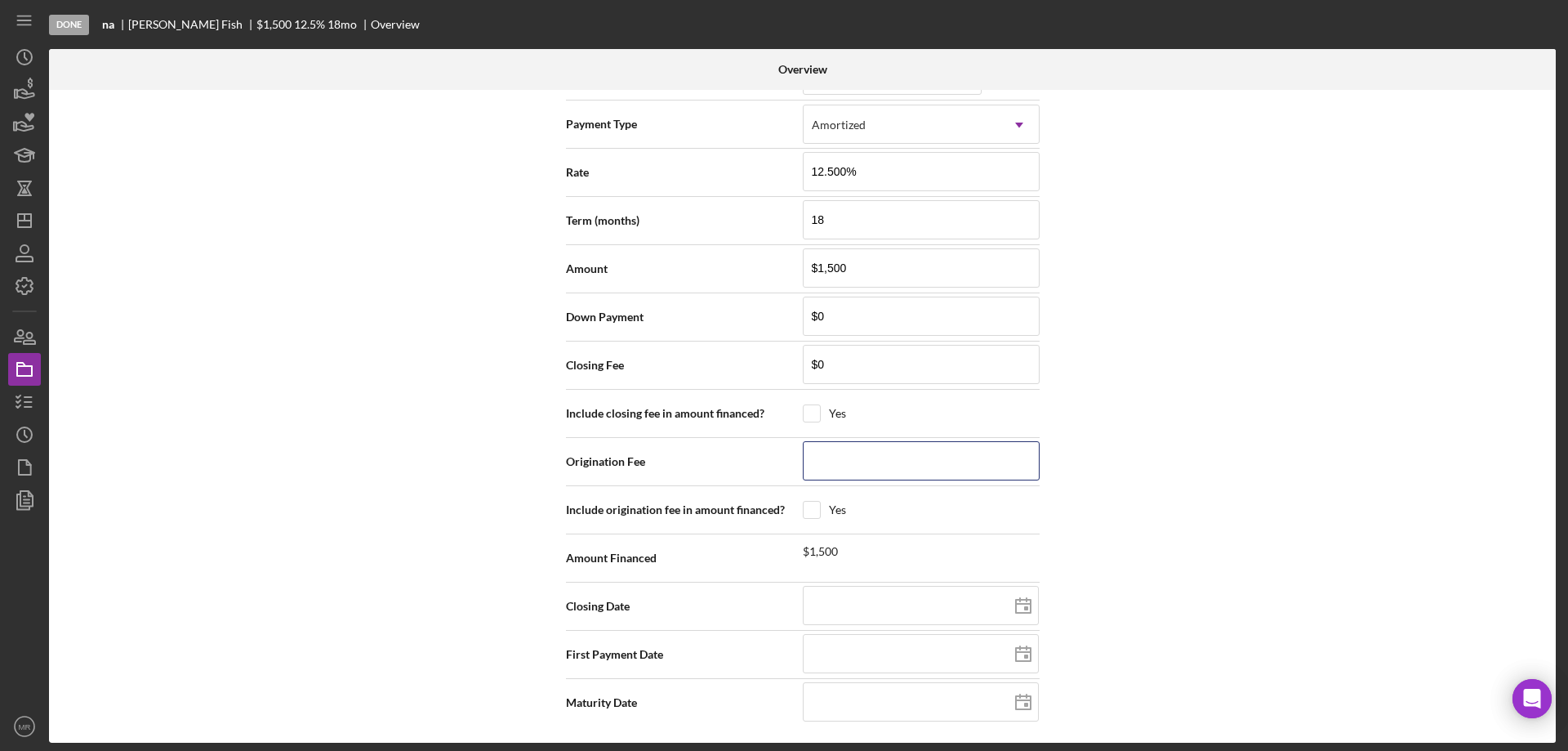
type input "$0"
type input "0m/dd/yyyy"
type input "09/dd/yyyy"
type input "09/1d/yyyy"
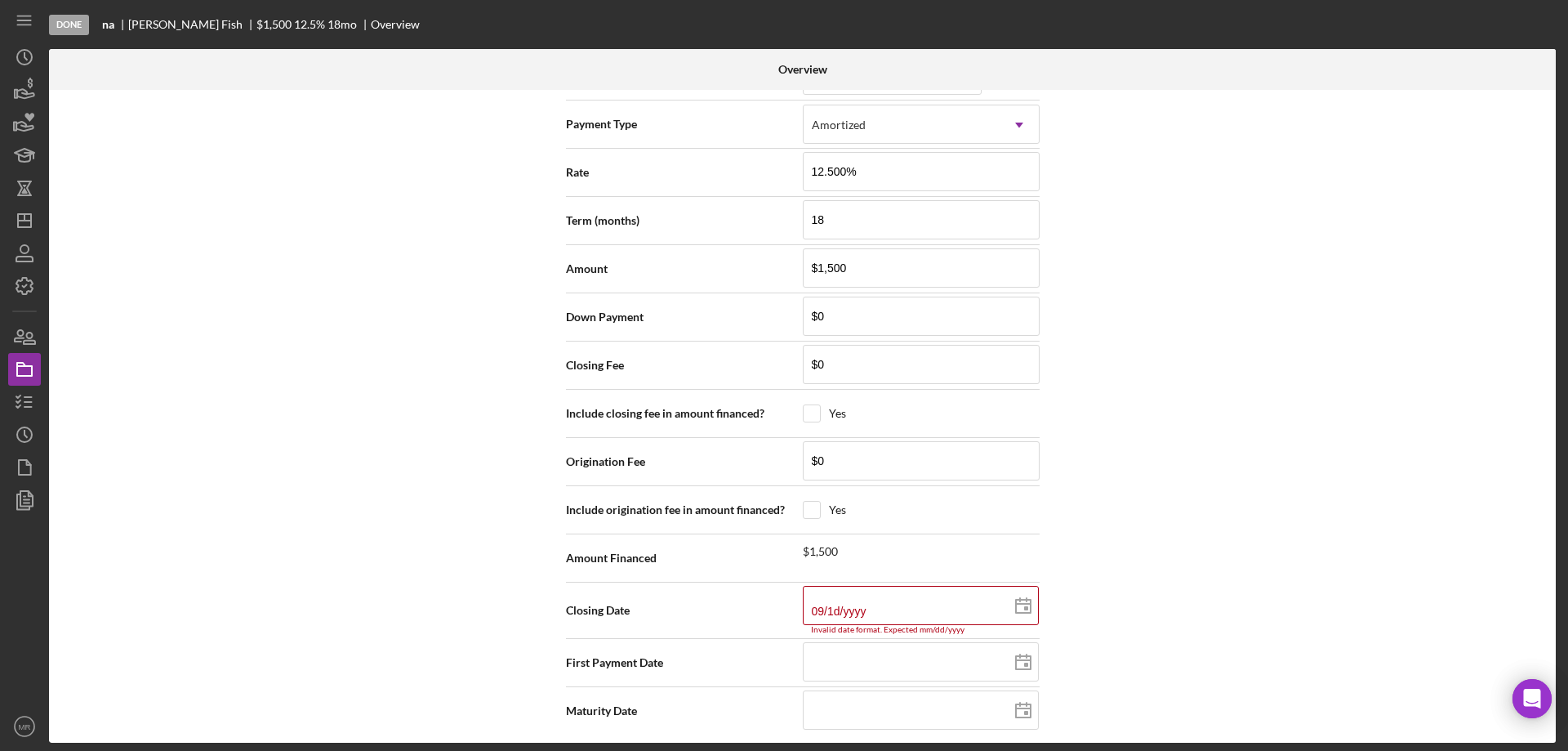
type input "09/15/yyyy"
type input "09/1d/yyyy"
type input "09/18/yyyy"
type input "09/18/2yyy"
type input "09/18/20yy"
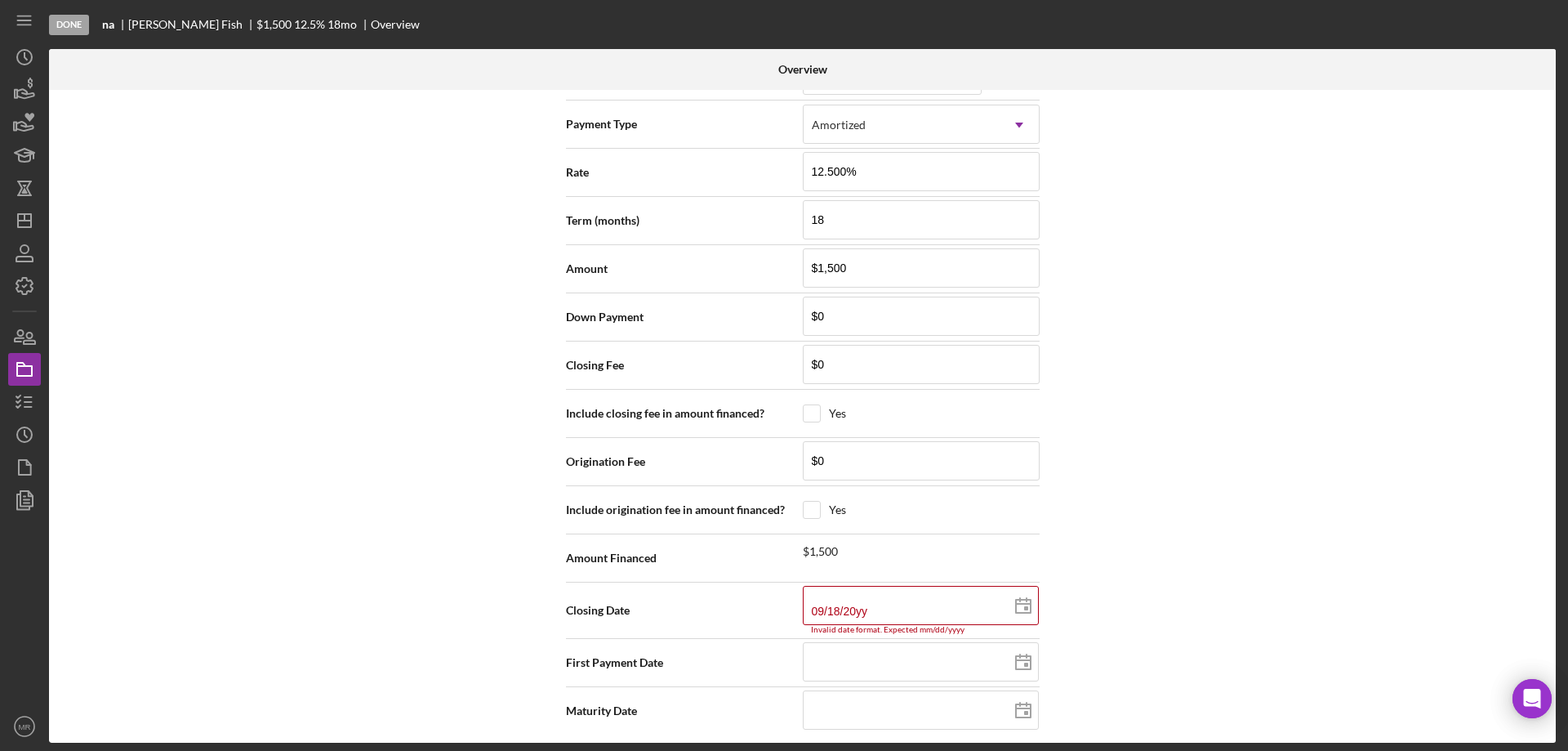
type input "09/18/202y"
type input "[DATE]"
type input "2025-09-18"
click at [1018, 656] on icon at bounding box center [1023, 654] width 41 height 41
click at [1027, 698] on polygon at bounding box center [1023, 703] width 15 height 13
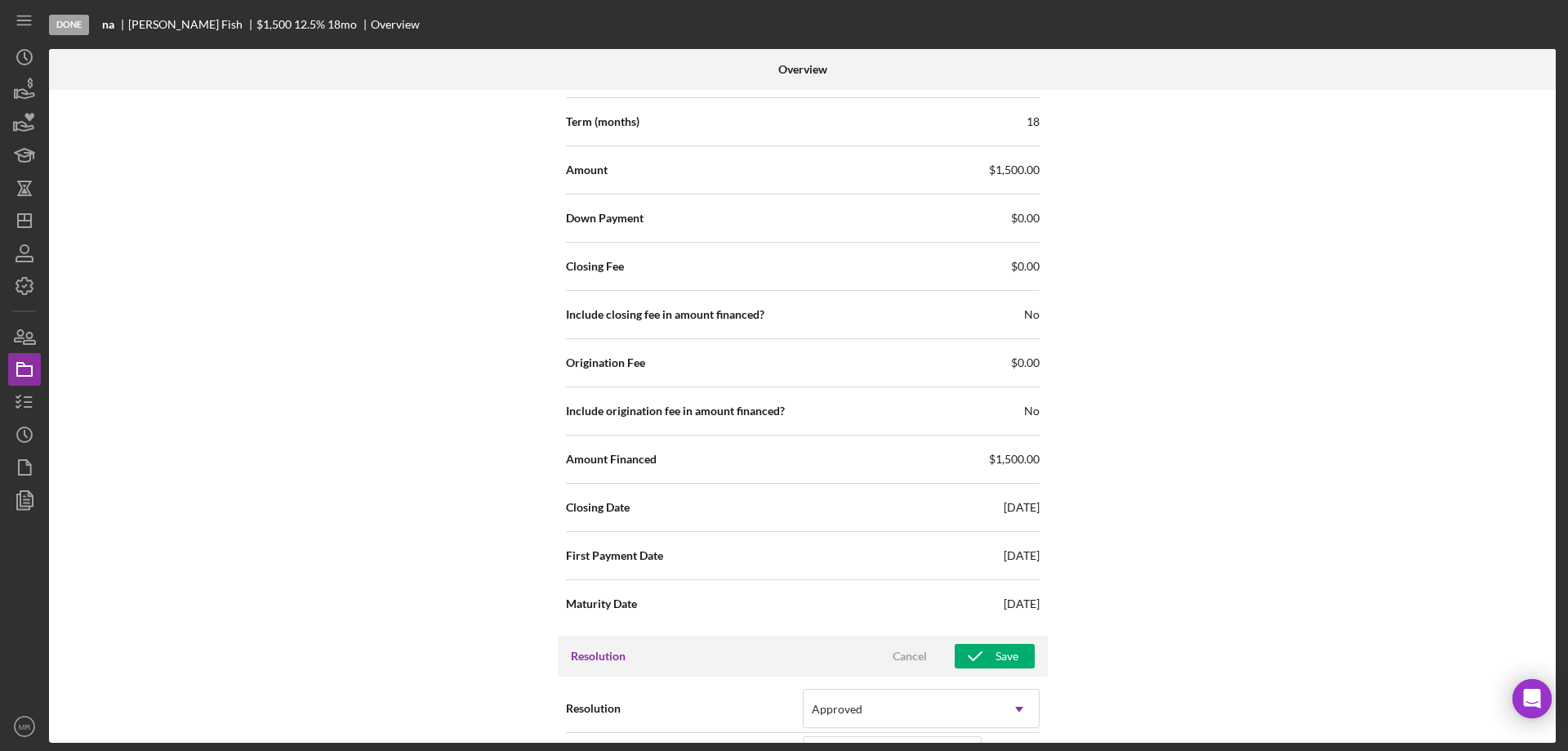
scroll to position [1763, 0]
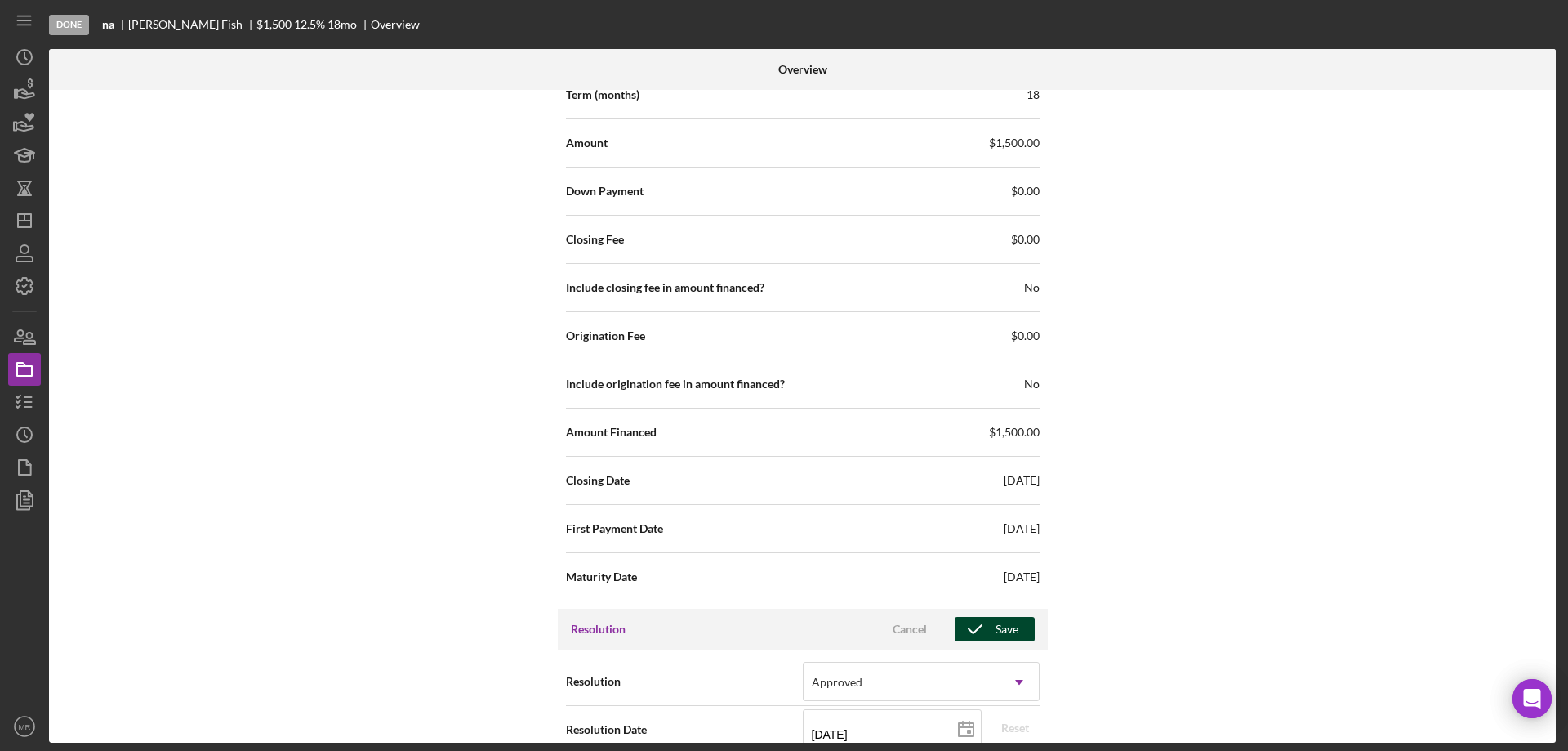
click at [1005, 623] on div "Save" at bounding box center [1007, 629] width 23 height 25
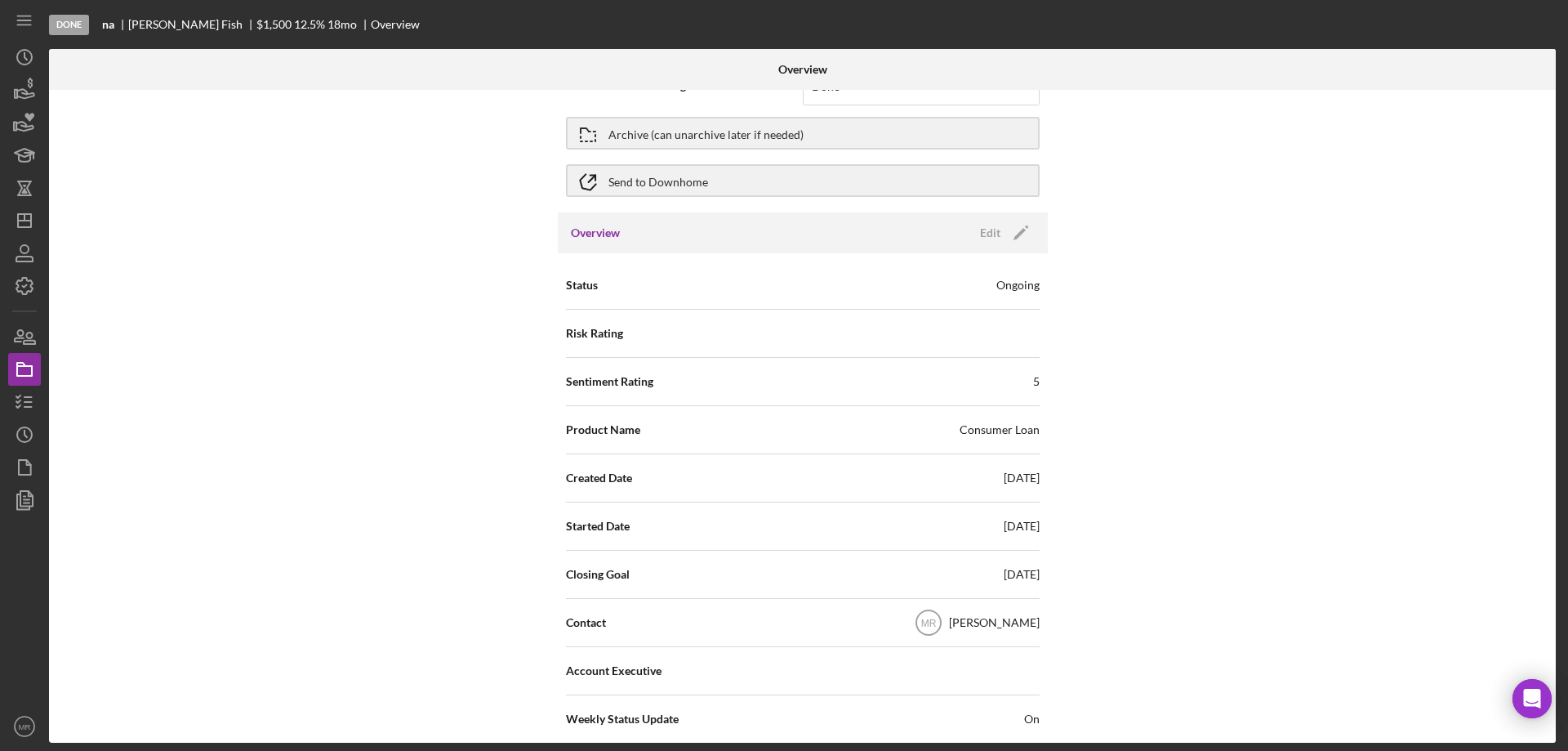
scroll to position [0, 0]
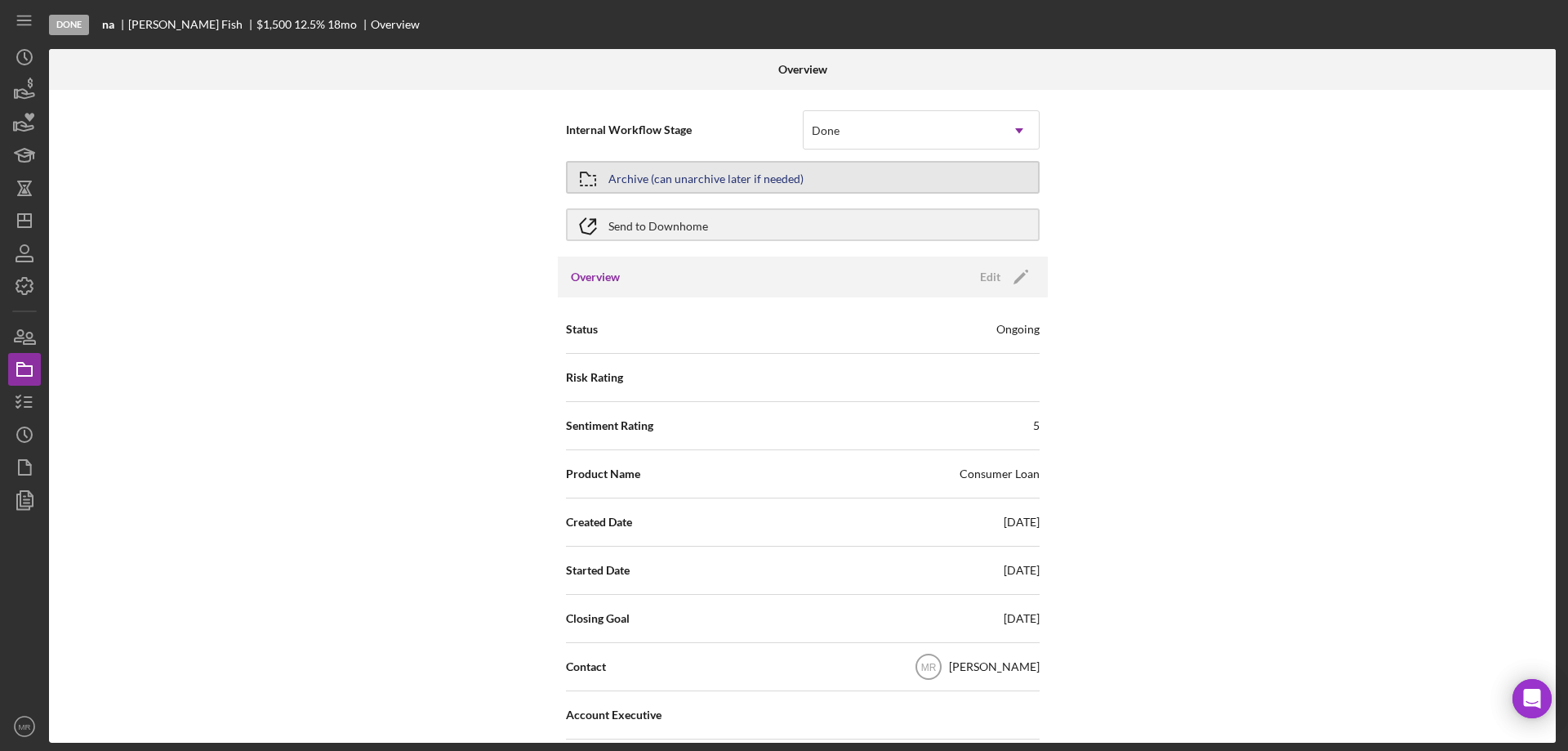
click at [756, 169] on div "Archive (can unarchive later if needed)" at bounding box center [706, 177] width 195 height 30
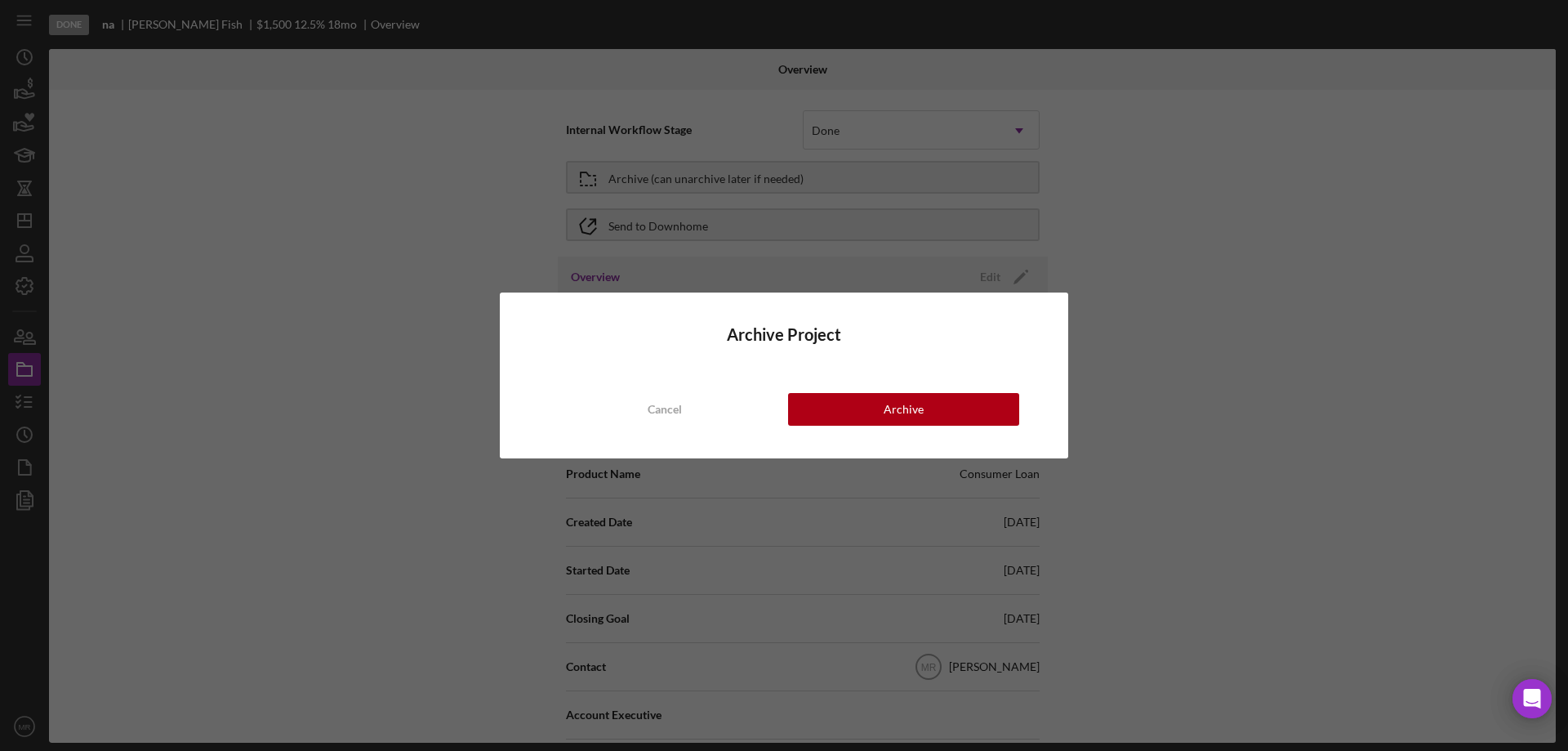
drag, startPoint x: 935, startPoint y: 435, endPoint x: 1267, endPoint y: 454, distance: 332.5
click at [935, 434] on div "Archive Project Cancel Archive" at bounding box center [784, 375] width 569 height 166
click at [926, 406] on button "Archive" at bounding box center [903, 410] width 231 height 33
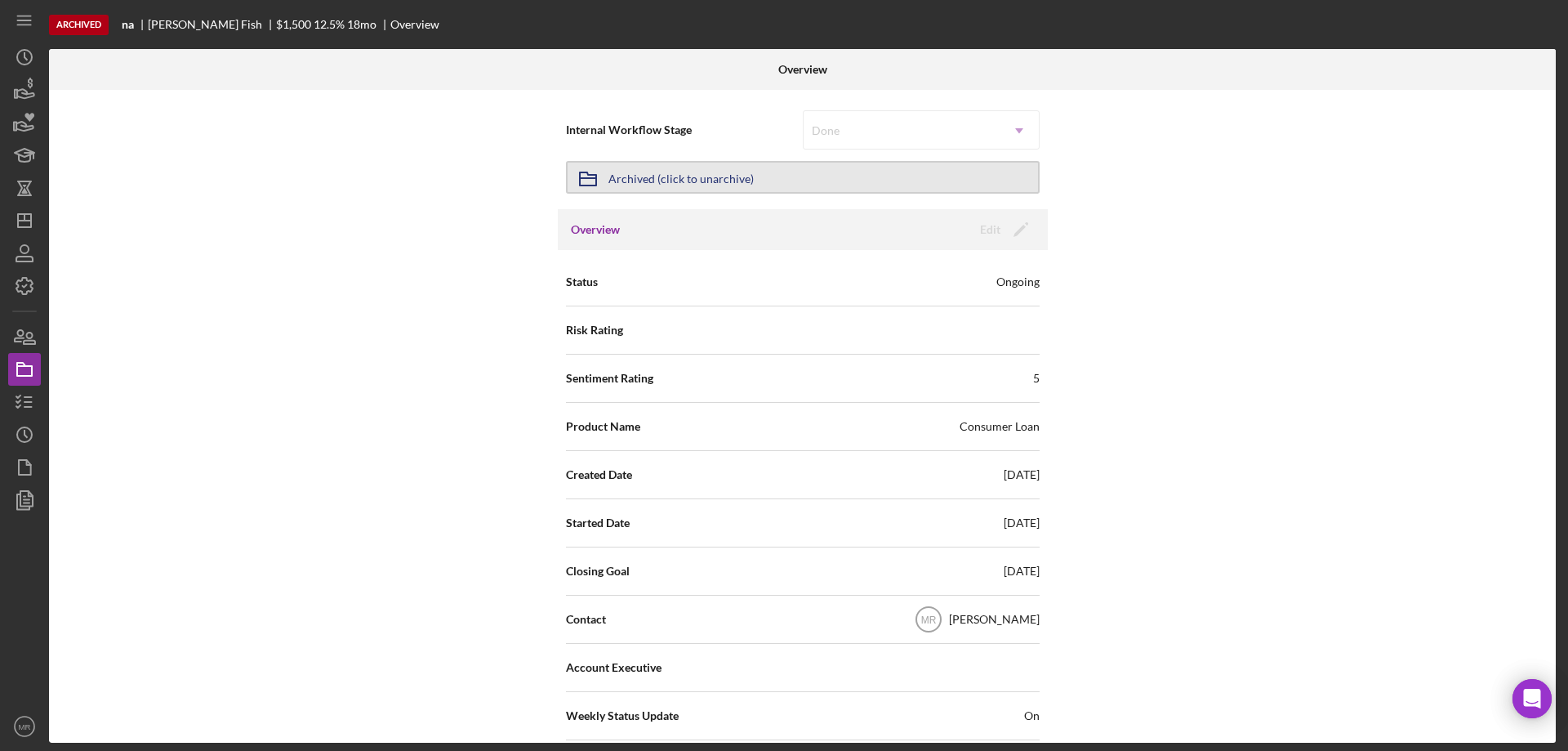
click at [666, 165] on div "Archived (click to unarchive)" at bounding box center [680, 177] width 145 height 30
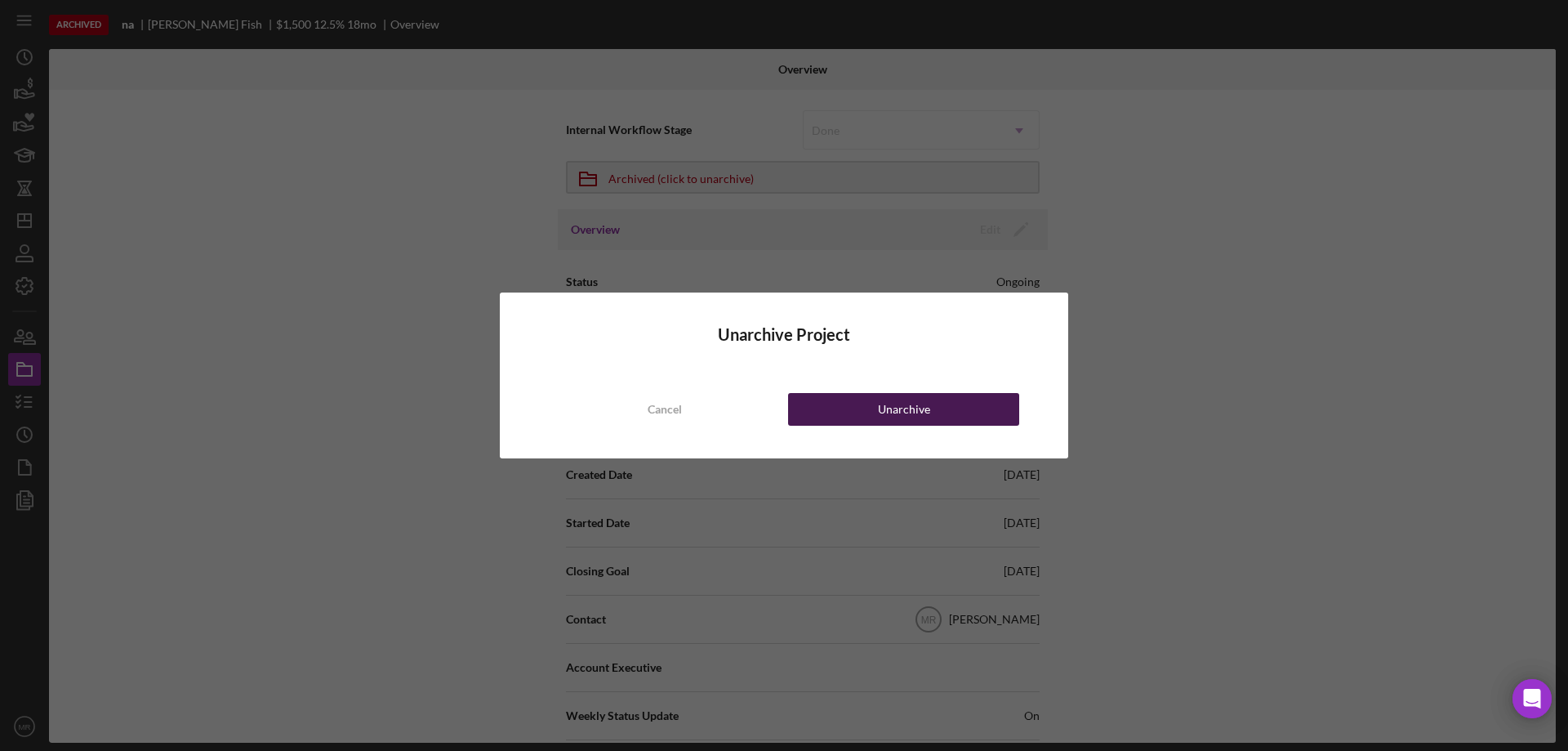
click at [907, 409] on div "Unarchive" at bounding box center [904, 410] width 53 height 33
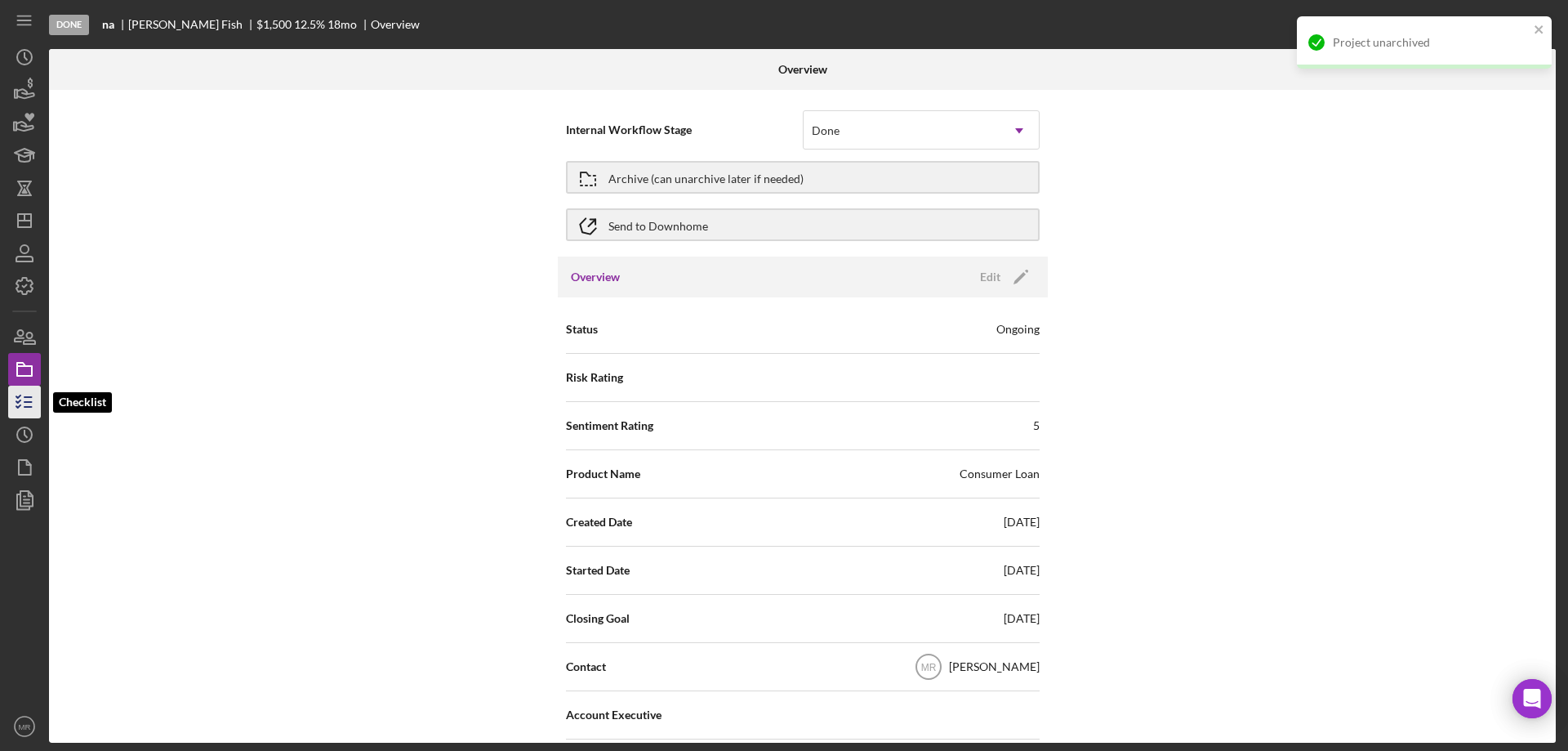
click at [23, 398] on icon "button" at bounding box center [25, 402] width 41 height 41
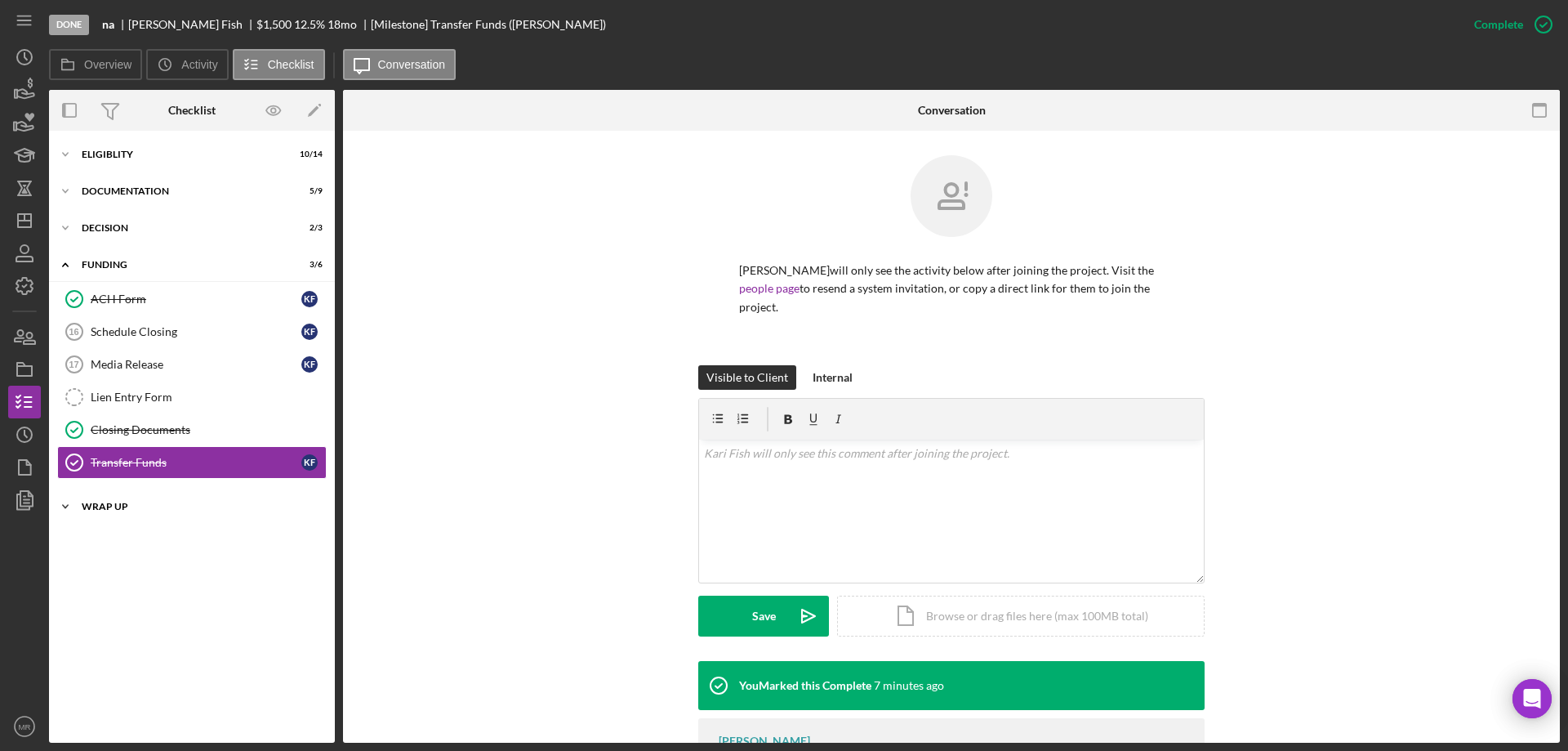
click at [112, 502] on div "Wrap up" at bounding box center [199, 506] width 233 height 10
click at [103, 221] on div "Icon/Expander Decision 2 / 3" at bounding box center [192, 228] width 286 height 33
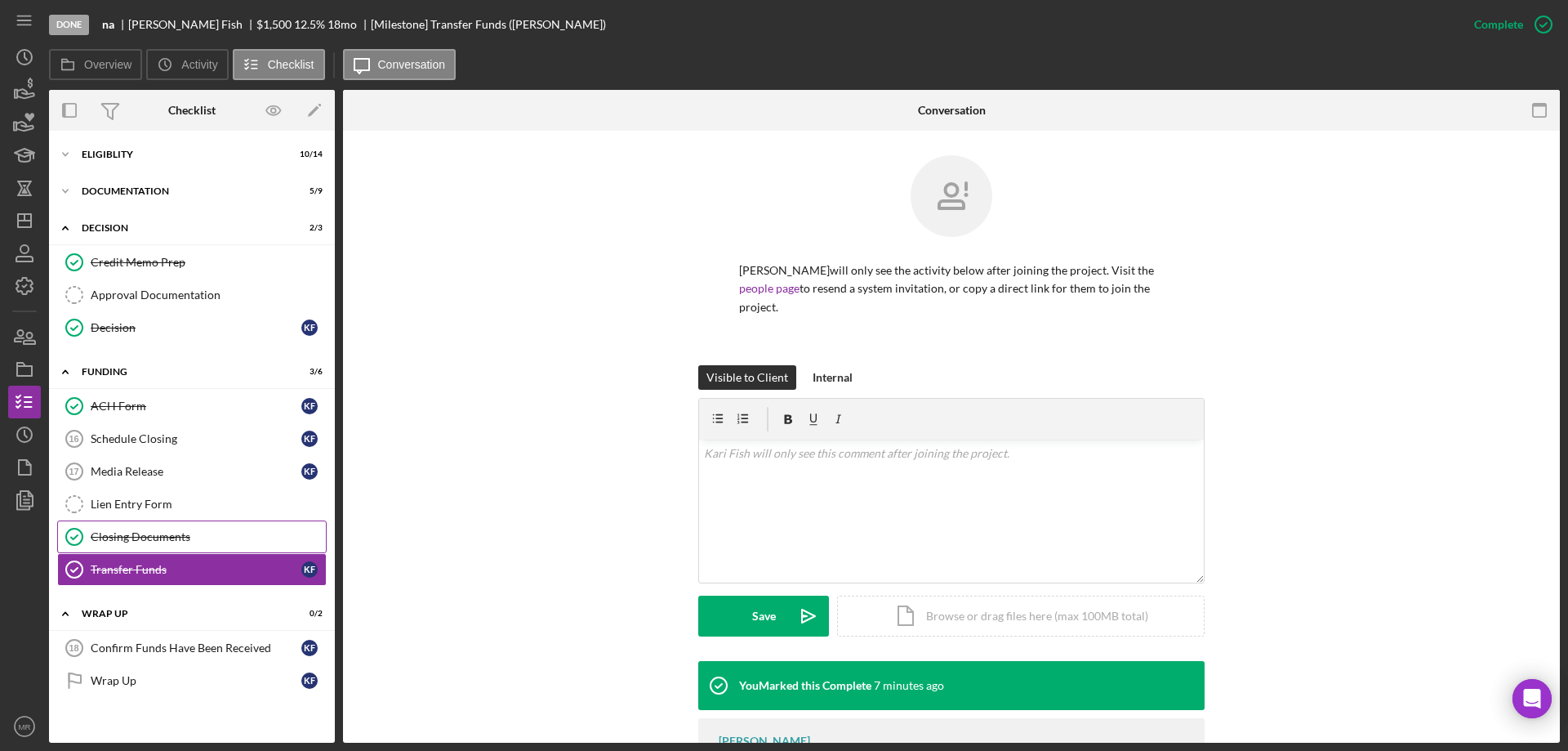
click at [170, 531] on div "Closing Documents" at bounding box center [208, 537] width 235 height 13
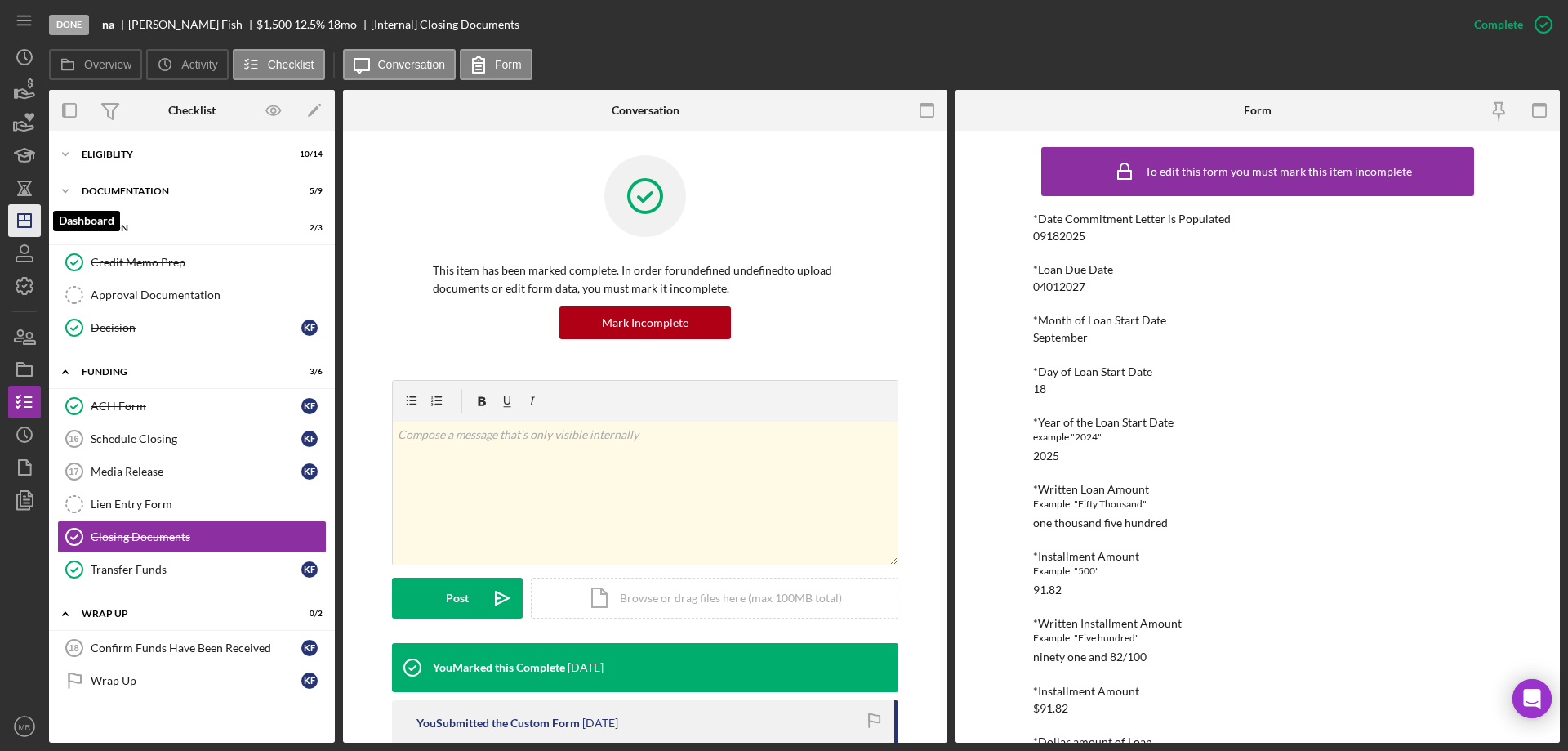
click at [22, 212] on icon "Icon/Dashboard" at bounding box center [25, 221] width 41 height 41
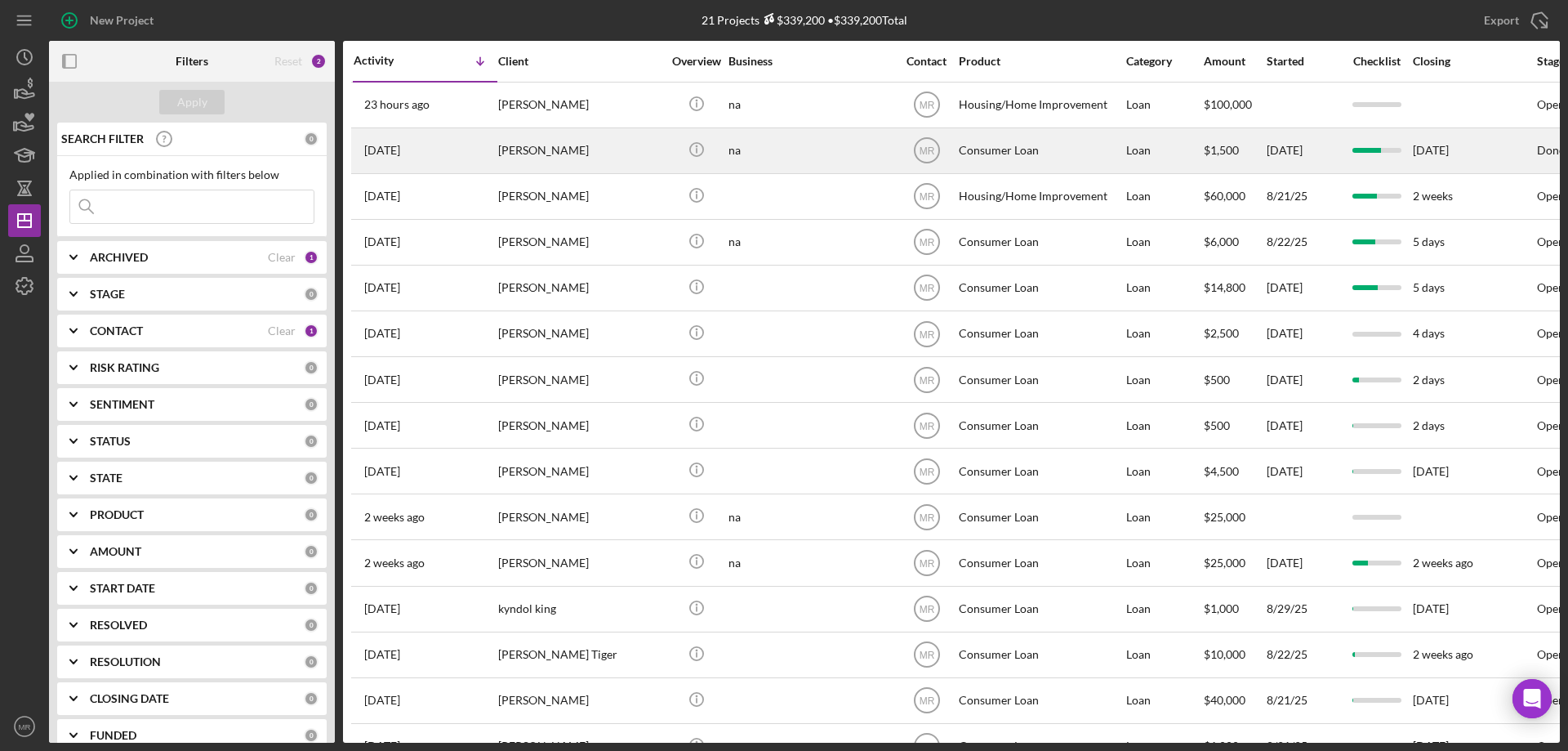
click at [596, 153] on div "[PERSON_NAME]" at bounding box center [579, 150] width 163 height 44
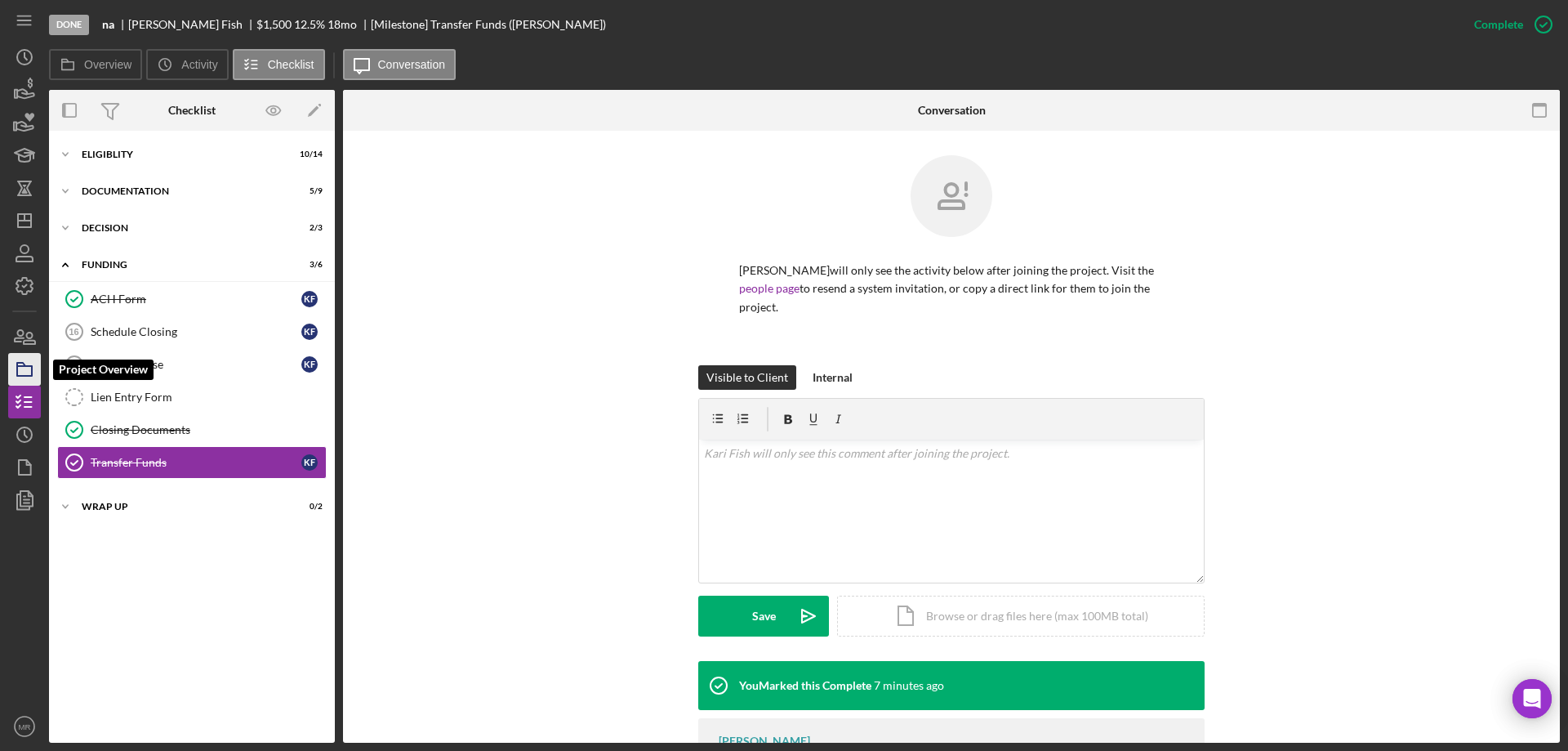
click at [30, 359] on icon "button" at bounding box center [25, 369] width 41 height 41
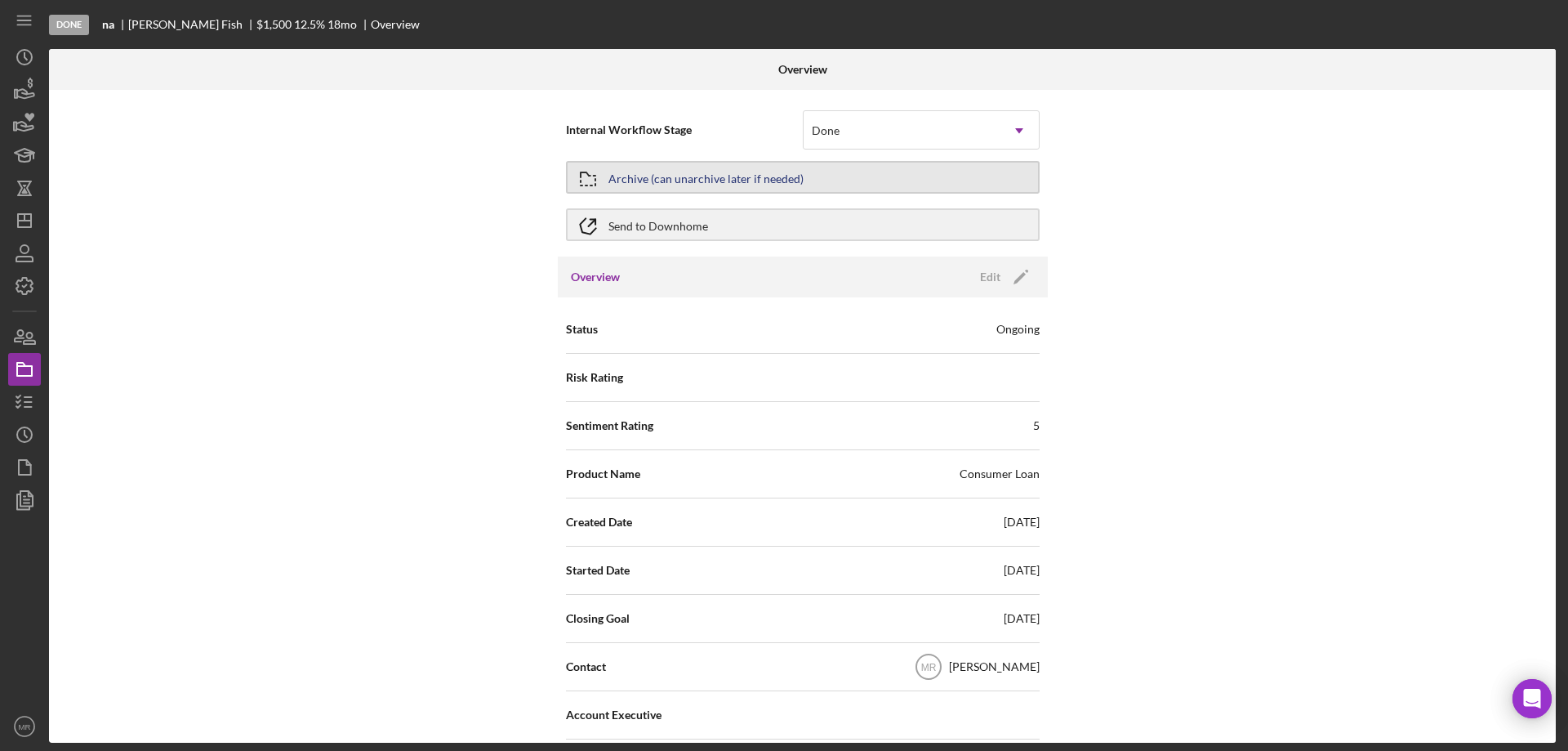
click at [732, 168] on div "Archive (can unarchive later if needed)" at bounding box center [706, 177] width 195 height 30
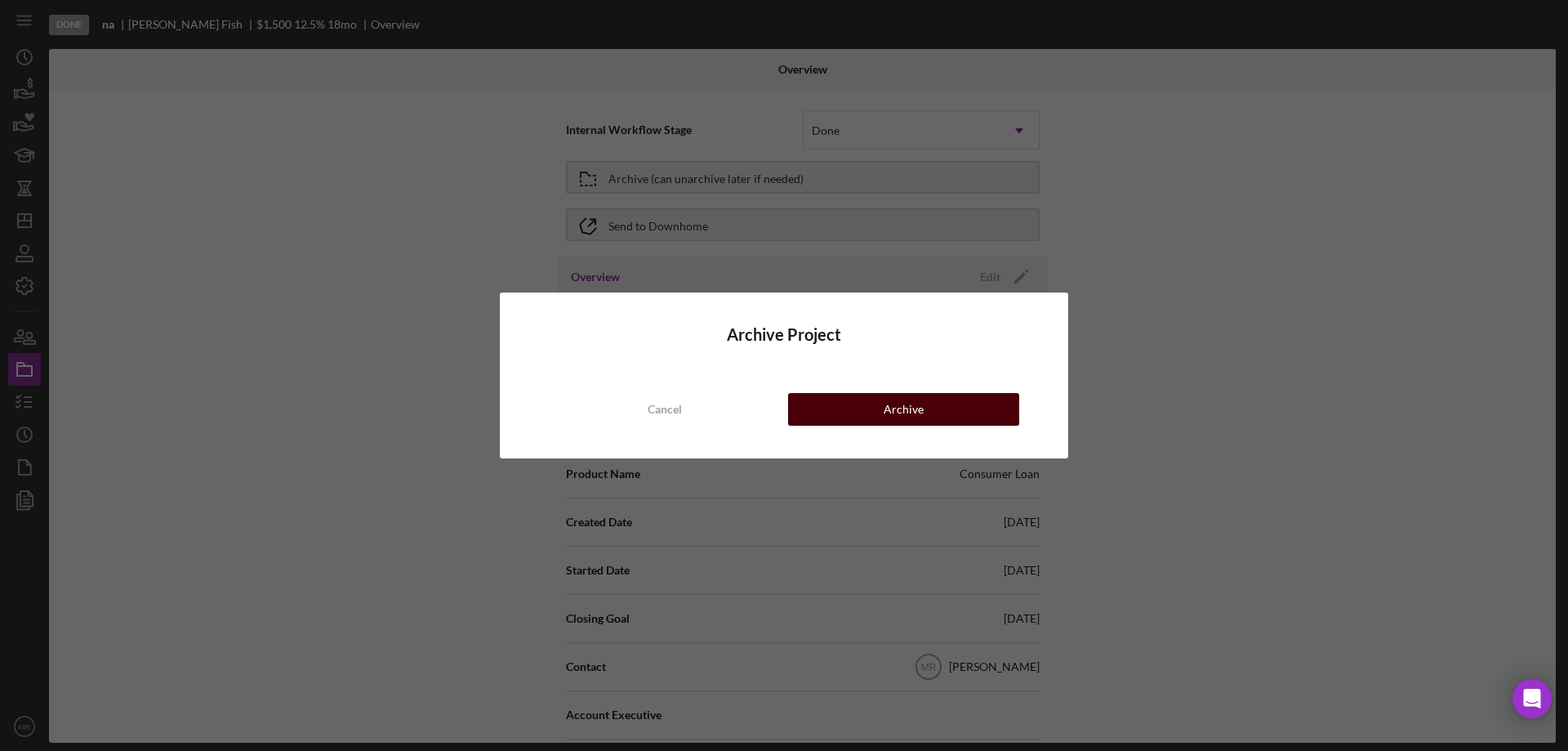
drag, startPoint x: 885, startPoint y: 402, endPoint x: 1332, endPoint y: 371, distance: 448.1
click at [888, 400] on div "Archive" at bounding box center [903, 410] width 40 height 33
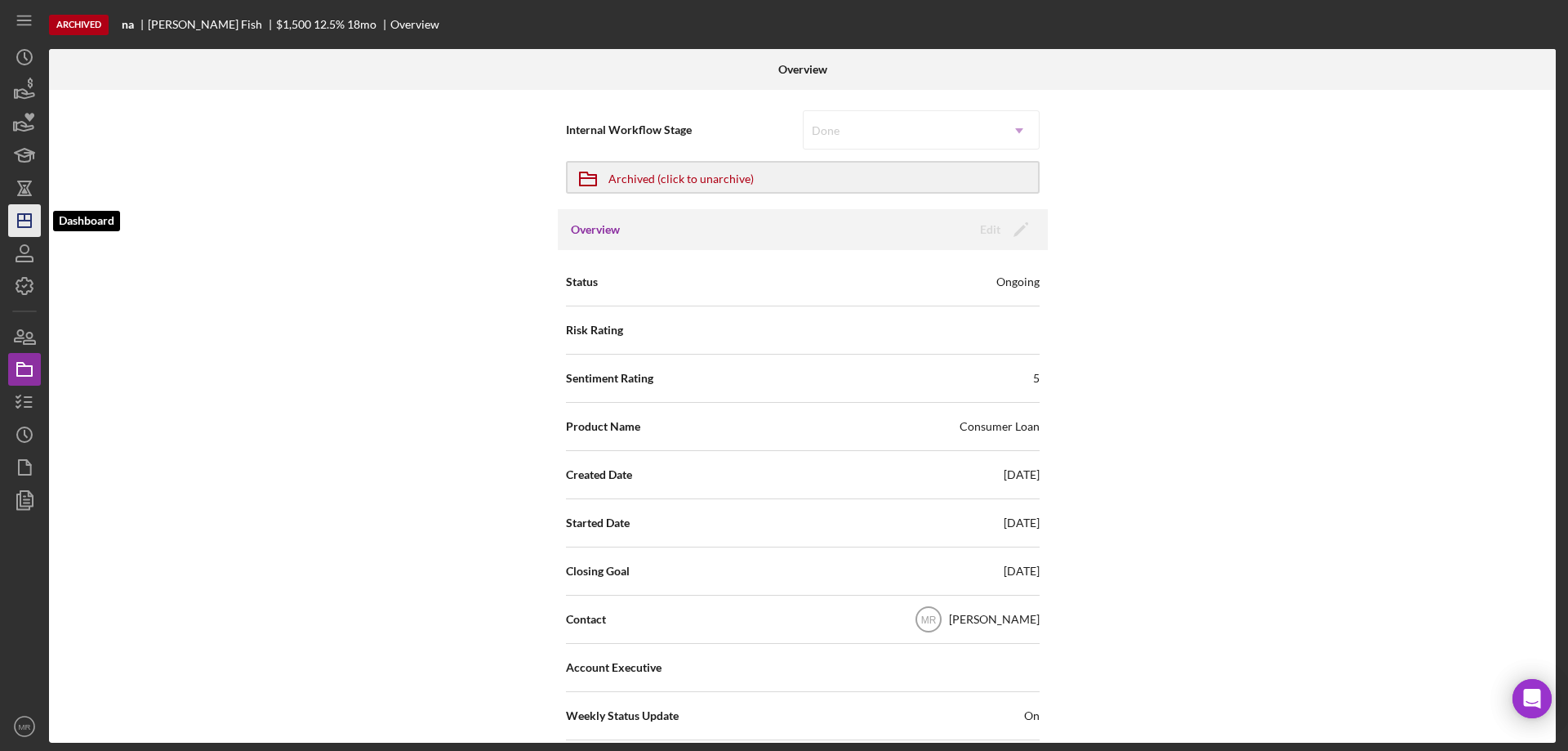
click at [25, 221] on line "button" at bounding box center [25, 218] width 0 height 7
